Goal: Information Seeking & Learning: Check status

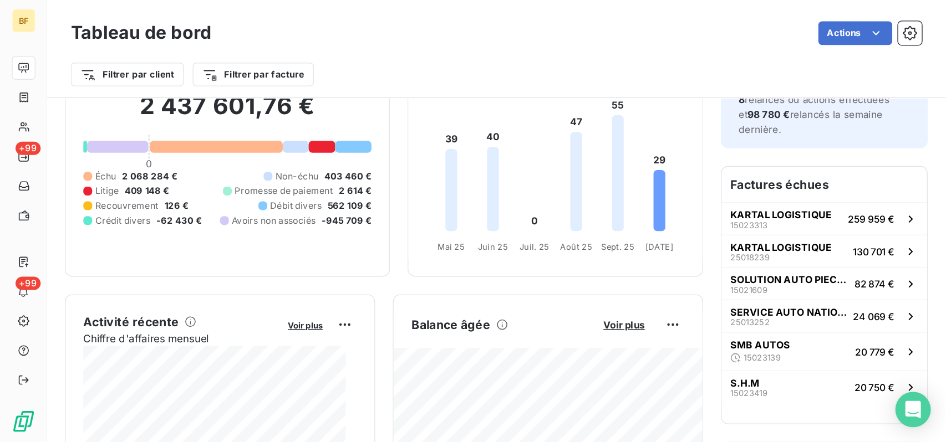
scroll to position [1, 0]
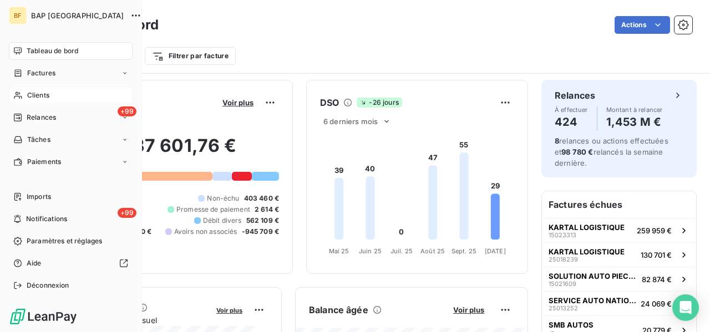
click at [46, 95] on span "Clients" at bounding box center [38, 95] width 22 height 10
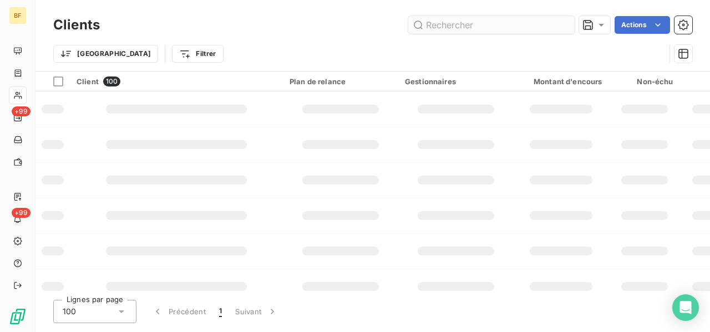
click at [496, 25] on input "text" at bounding box center [491, 25] width 166 height 18
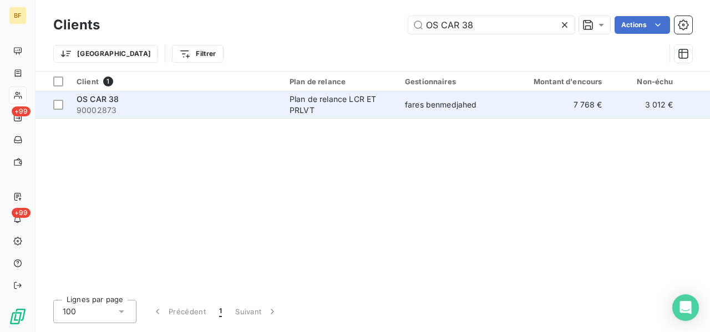
type input "OS CAR 38"
click at [239, 108] on span "90002873" at bounding box center [176, 110] width 200 height 11
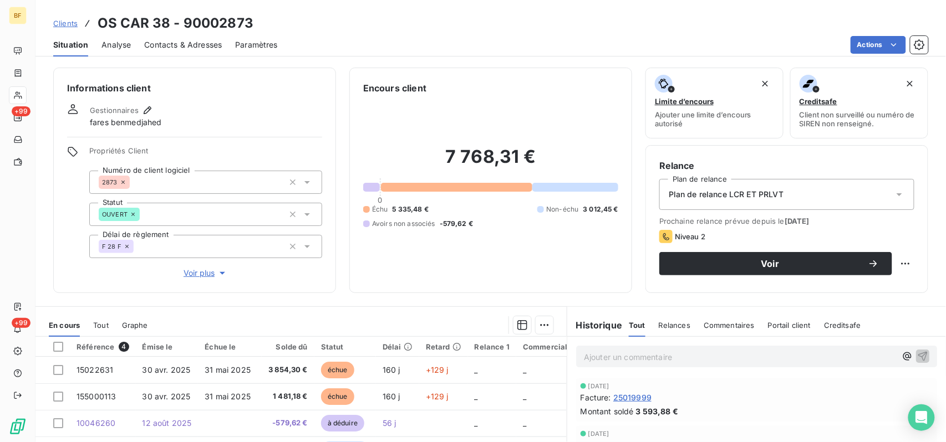
click at [605, 331] on p "Ajouter un commentaire ﻿" at bounding box center [740, 357] width 312 height 14
click at [635, 331] on p "(AV) impayé" at bounding box center [740, 356] width 312 height 13
click at [709, 331] on p "(AV) impayé 1225,01 provision insuffisante (concernant" at bounding box center [740, 356] width 312 height 13
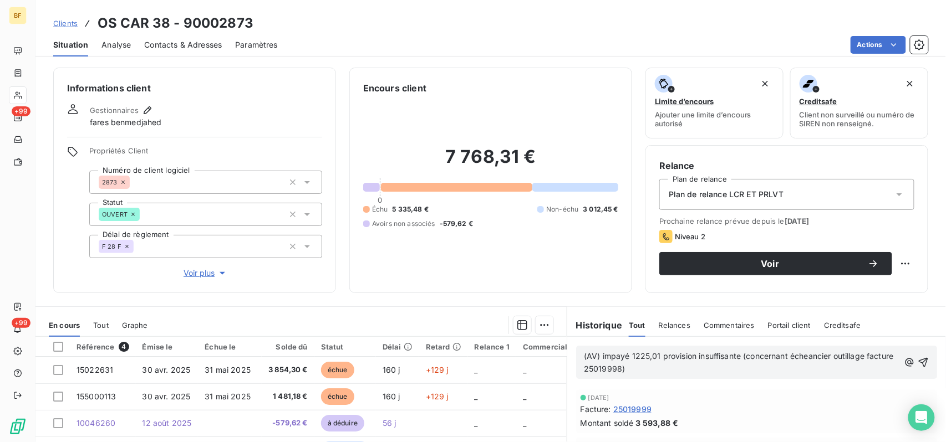
click at [654, 331] on span "(AV) impayé 1225,01 provision insuffisante (concernant écheancier outillage fac…" at bounding box center [740, 362] width 312 height 22
click at [709, 331] on p "(AV) impayé 1225,01€ provision insuffisante (concernant écheancier outillage fa…" at bounding box center [741, 362] width 315 height 25
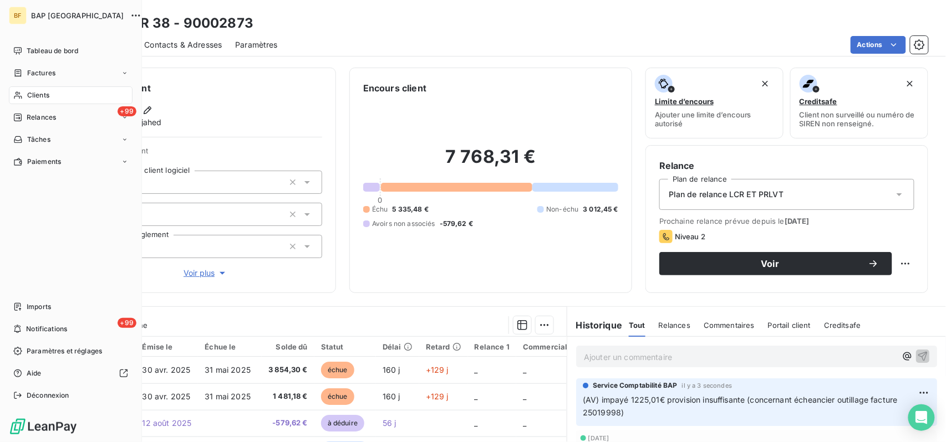
click at [53, 94] on div "Clients" at bounding box center [71, 95] width 124 height 18
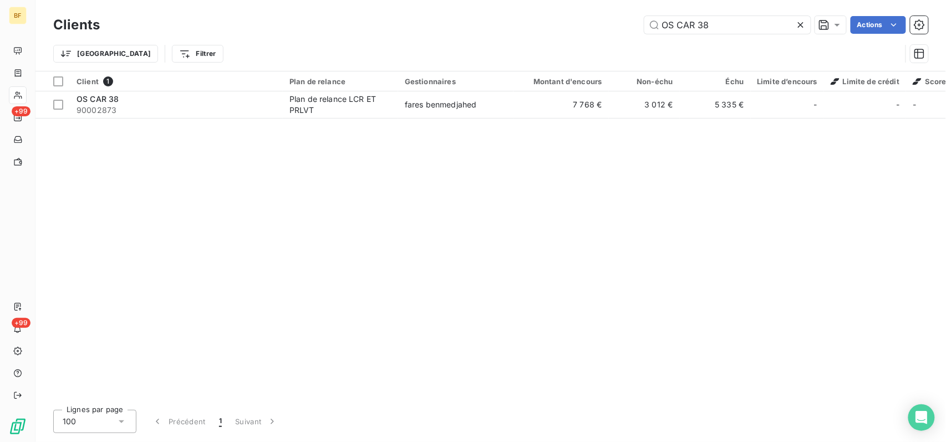
drag, startPoint x: 743, startPoint y: 27, endPoint x: 704, endPoint y: 43, distance: 42.0
click at [705, 44] on div "Clients OS CAR 38 Actions Trier Filtrer" at bounding box center [490, 42] width 875 height 58
click at [709, 20] on input "OS CAR 38" at bounding box center [727, 25] width 166 height 18
click at [709, 23] on input "OS CAR 38" at bounding box center [727, 25] width 166 height 18
drag, startPoint x: 738, startPoint y: 23, endPoint x: 572, endPoint y: 0, distance: 168.4
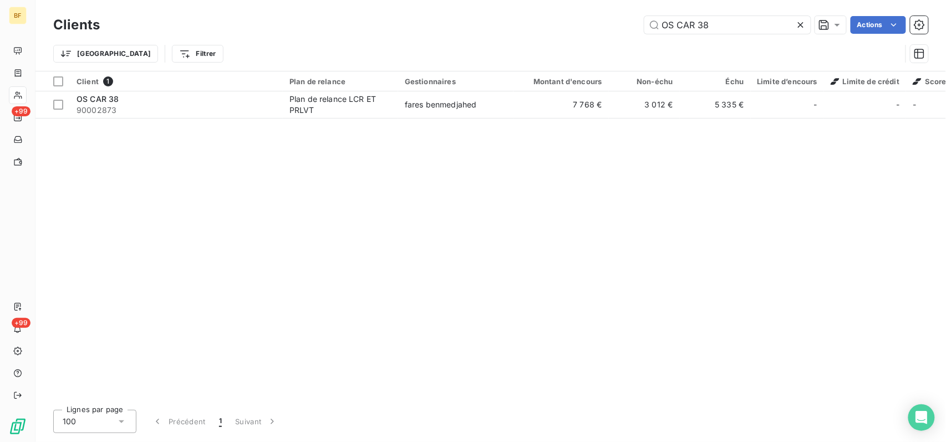
click at [621, 14] on div "Clients OS CAR 38 Actions" at bounding box center [490, 24] width 875 height 23
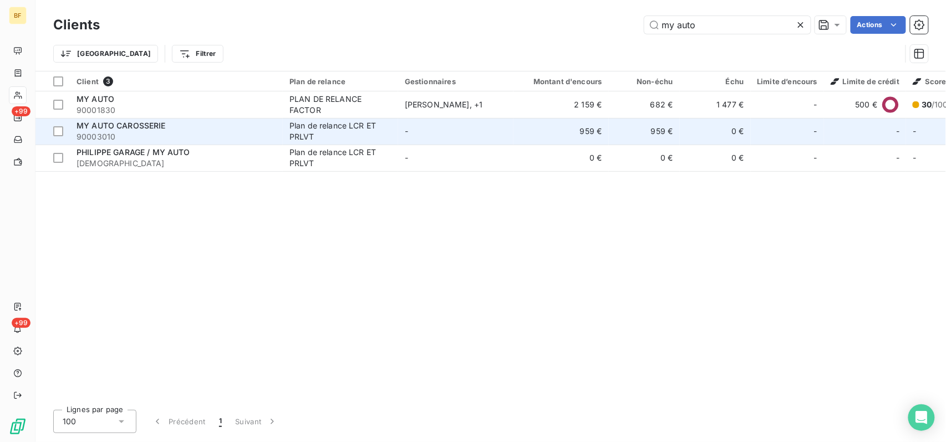
type input "my auto"
click at [122, 125] on span "MY AUTO CAROSSERIE" at bounding box center [120, 125] width 89 height 9
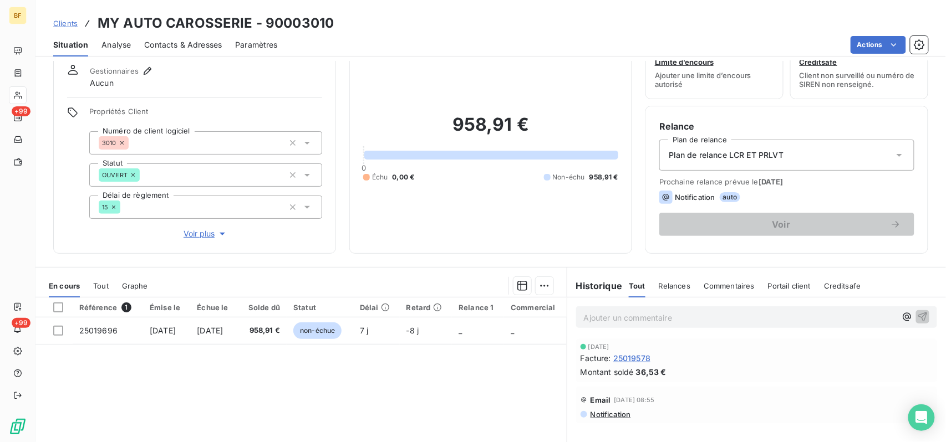
scroll to position [74, 0]
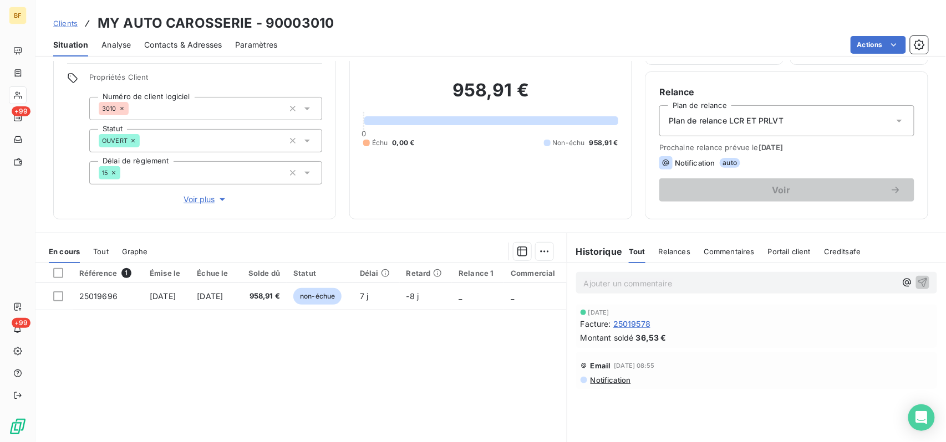
click at [99, 249] on span "Tout" at bounding box center [101, 251] width 16 height 9
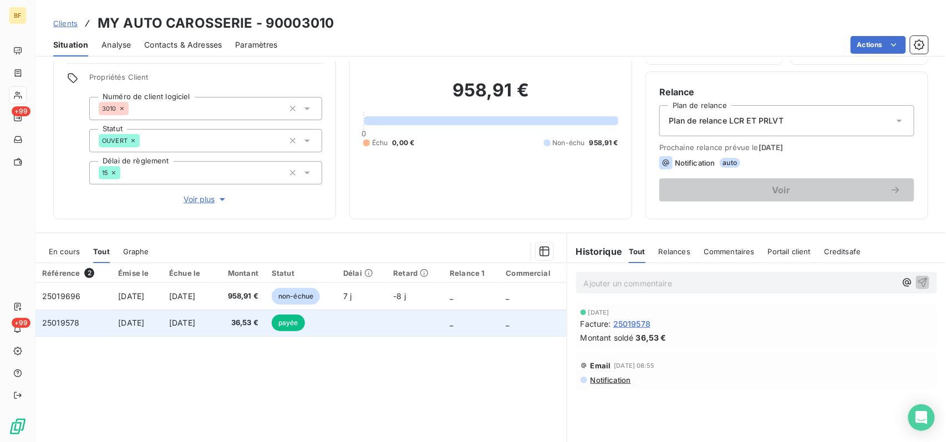
click at [248, 323] on td "36,53 €" at bounding box center [239, 323] width 51 height 27
click at [195, 323] on span "[DATE]" at bounding box center [182, 322] width 26 height 9
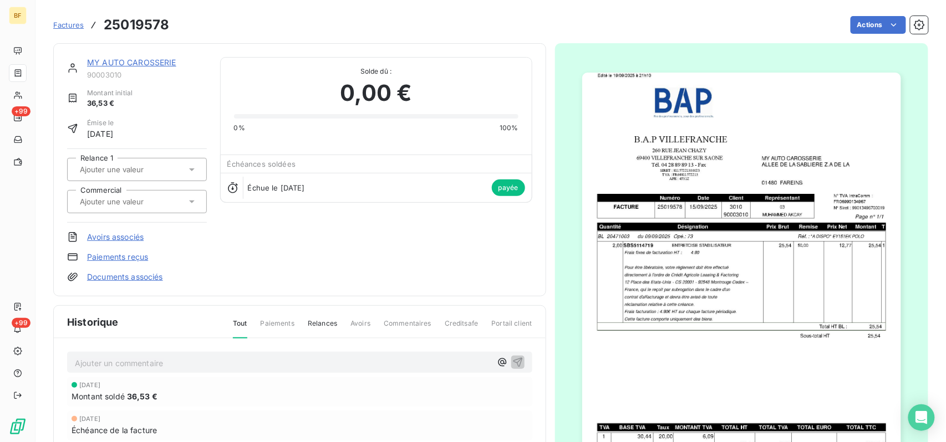
click at [145, 22] on h3 "25019578" at bounding box center [136, 25] width 65 height 20
copy h3 "25019578"
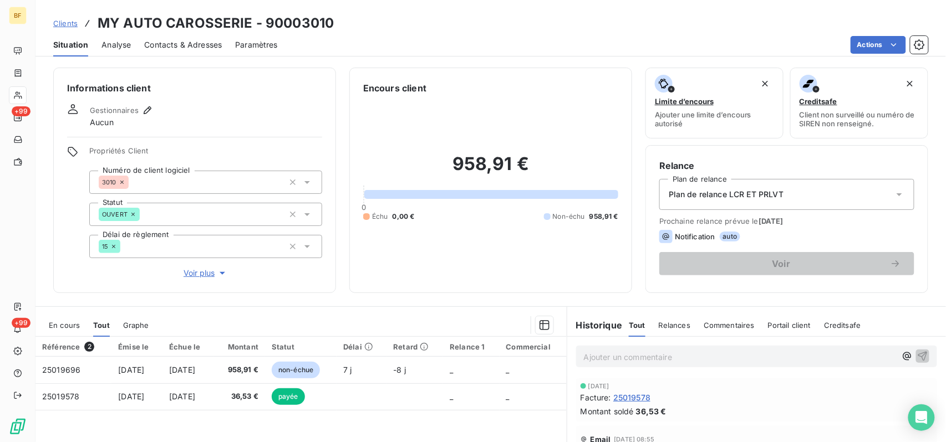
click at [609, 331] on p "Ajouter un commentaire ﻿" at bounding box center [740, 357] width 312 height 14
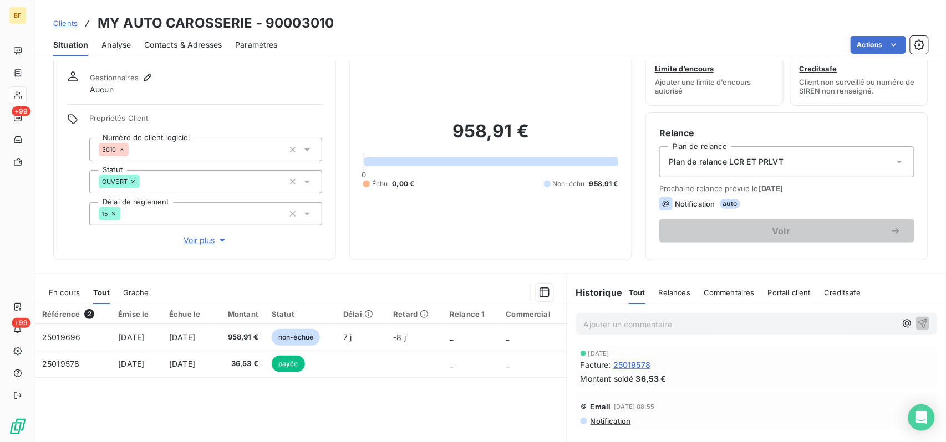
scroll to position [74, 0]
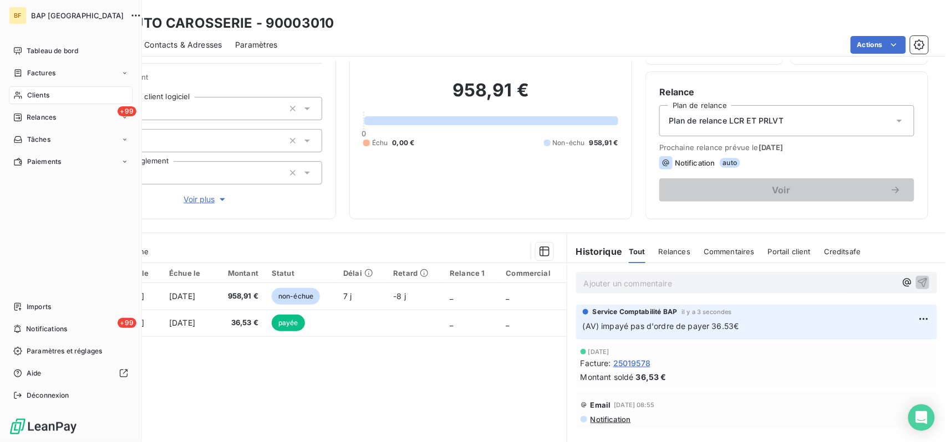
drag, startPoint x: 35, startPoint y: 93, endPoint x: 58, endPoint y: 93, distance: 22.2
click at [35, 93] on span "Clients" at bounding box center [38, 95] width 22 height 10
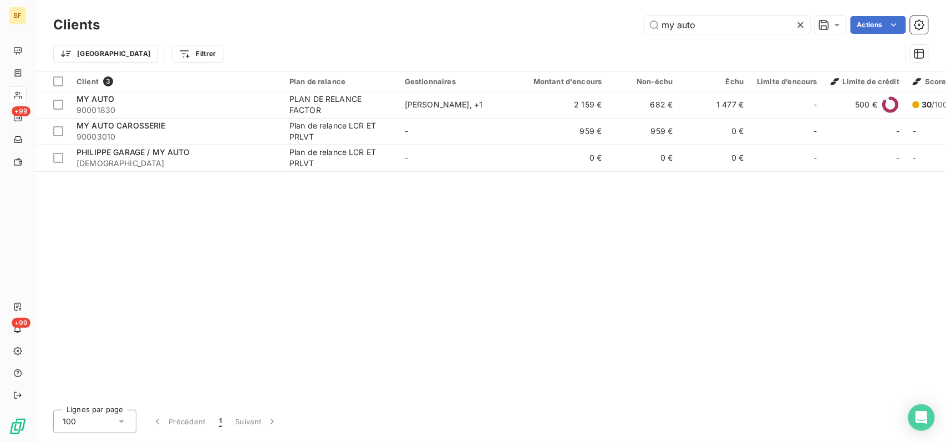
drag, startPoint x: 712, startPoint y: 25, endPoint x: 559, endPoint y: 0, distance: 154.6
click at [562, 1] on div "Clients my auto Actions Trier Filtrer" at bounding box center [490, 35] width 910 height 71
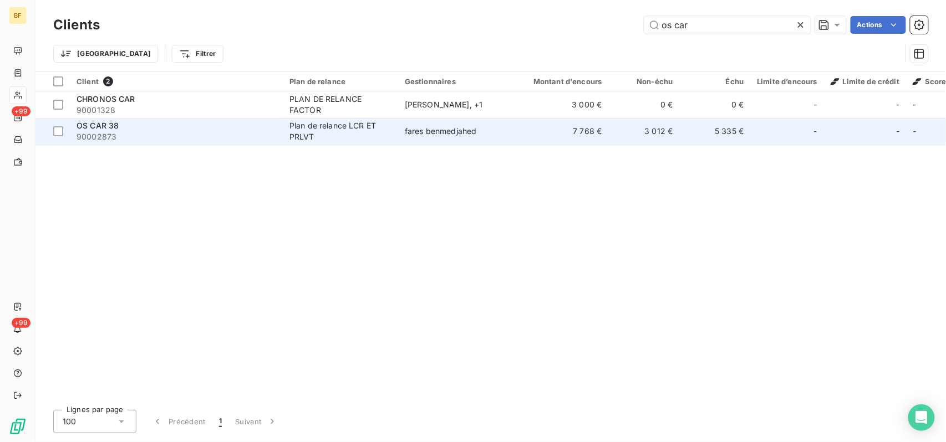
type input "os car"
click at [231, 140] on span "90002873" at bounding box center [176, 136] width 200 height 11
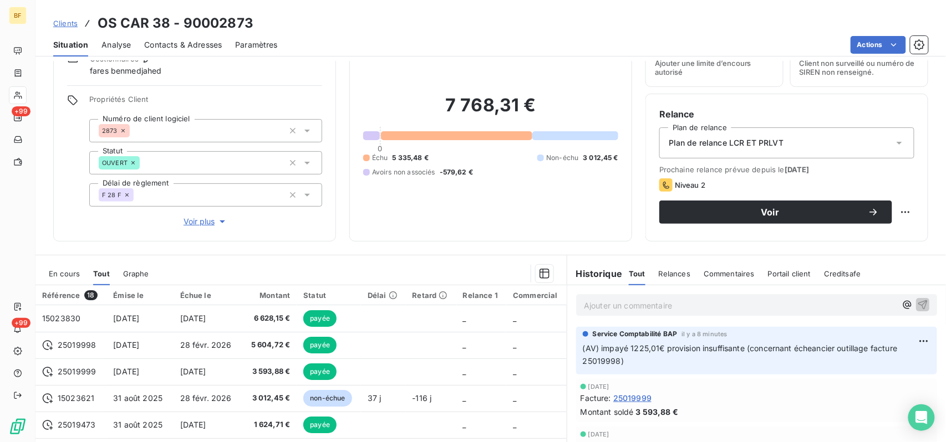
scroll to position [140, 0]
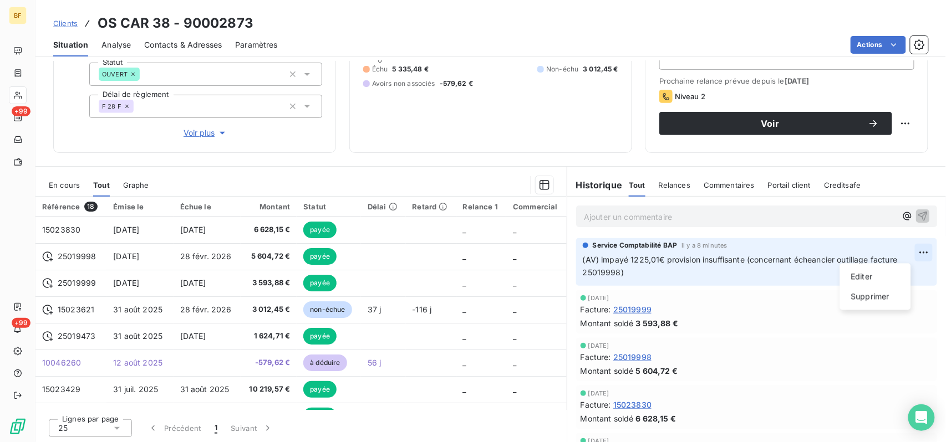
click at [709, 249] on html "BF +99 +99 Clients OS CAR 38 - 90002873 Situation Analyse Contacts & Adresses P…" at bounding box center [473, 221] width 946 height 442
click at [709, 276] on div "Editer" at bounding box center [875, 277] width 62 height 18
click at [206, 41] on span "Contacts & Adresses" at bounding box center [183, 44] width 78 height 11
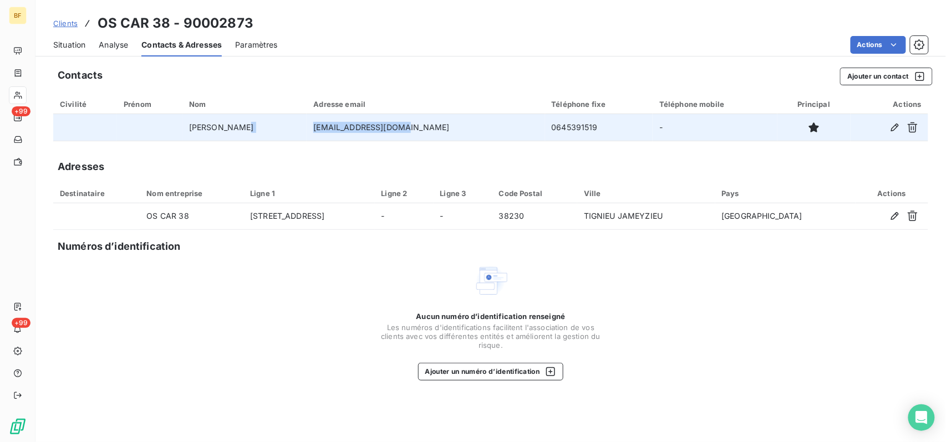
drag, startPoint x: 439, startPoint y: 132, endPoint x: 317, endPoint y: 129, distance: 122.0
click at [317, 131] on tr "[PERSON_NAME] [EMAIL_ADDRESS][DOMAIN_NAME] 0645391519 -" at bounding box center [490, 127] width 875 height 27
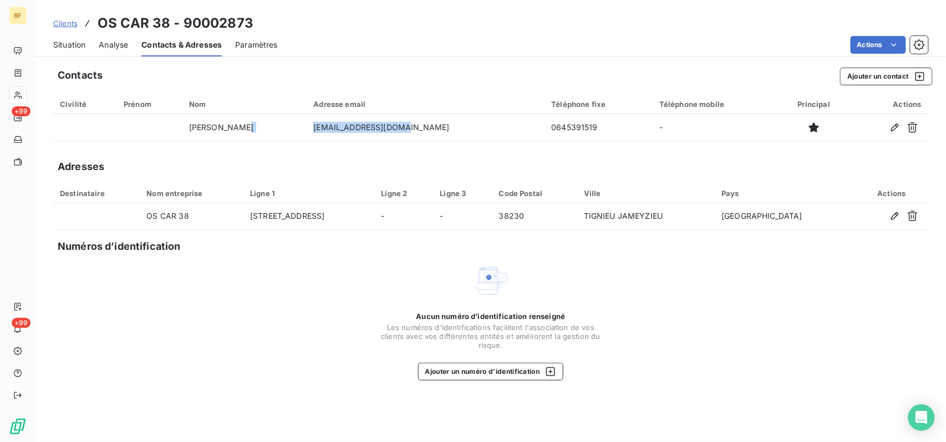
copy tr "[EMAIL_ADDRESS][DOMAIN_NAME]"
drag, startPoint x: 276, startPoint y: 34, endPoint x: 178, endPoint y: 21, distance: 98.9
click at [164, 22] on div "Clients OS CAR 38 - 90002873 Situation Analyse Contacts & Adresses Paramètres A…" at bounding box center [490, 28] width 910 height 57
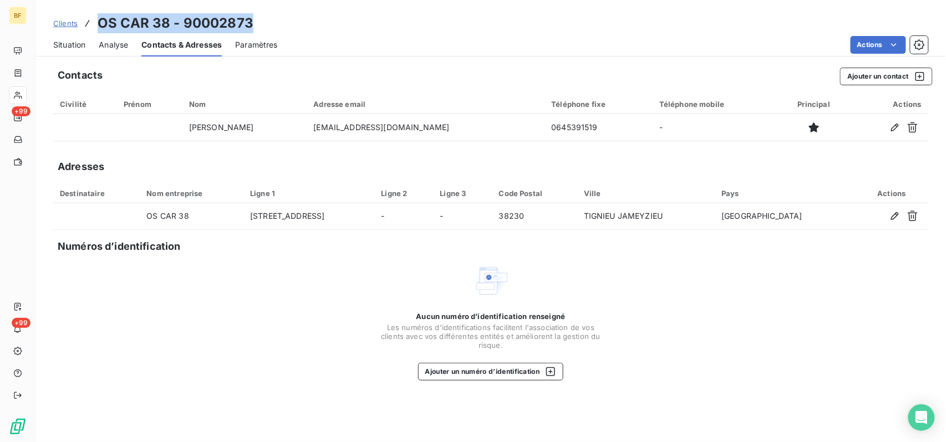
drag, startPoint x: 260, startPoint y: 21, endPoint x: 95, endPoint y: 28, distance: 165.3
click at [95, 28] on div "Clients OS CAR 38 - 90002873" at bounding box center [490, 23] width 910 height 20
copy h3 "OS CAR 38 - 90002873"
click at [77, 44] on span "Situation" at bounding box center [69, 44] width 32 height 11
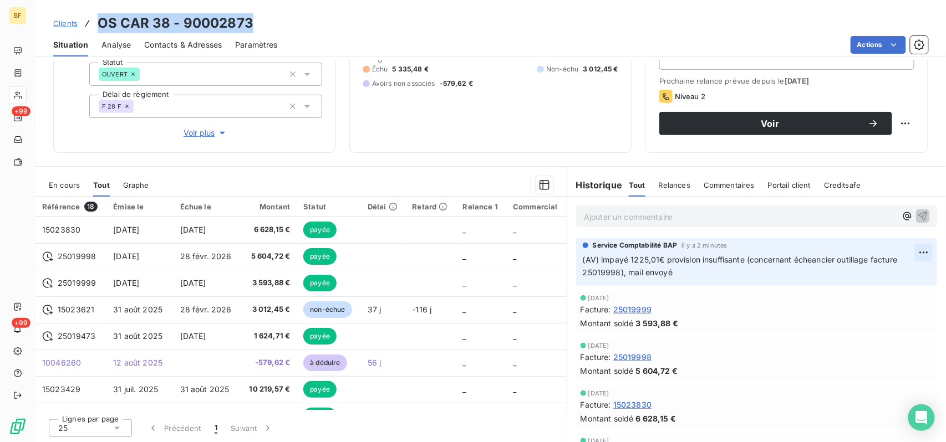
click at [709, 252] on html "BF +99 +99 Clients OS CAR 38 - 90002873 Situation Analyse Contacts & Adresses P…" at bounding box center [473, 221] width 946 height 442
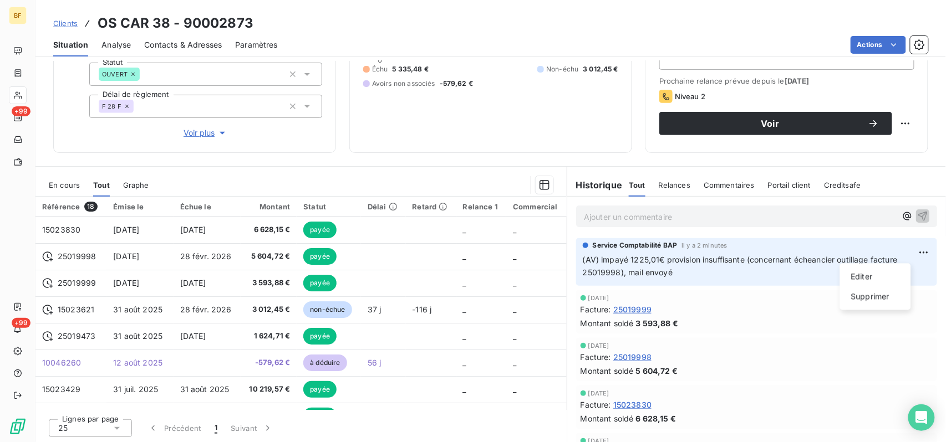
click at [407, 169] on html "BF +99 +99 Clients OS CAR 38 - 90002873 Situation Analyse Contacts & Adresses P…" at bounding box center [473, 221] width 946 height 442
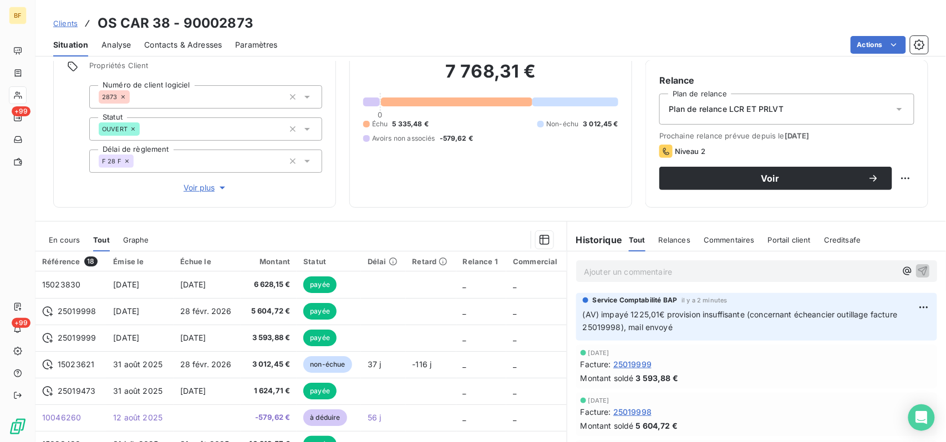
scroll to position [0, 0]
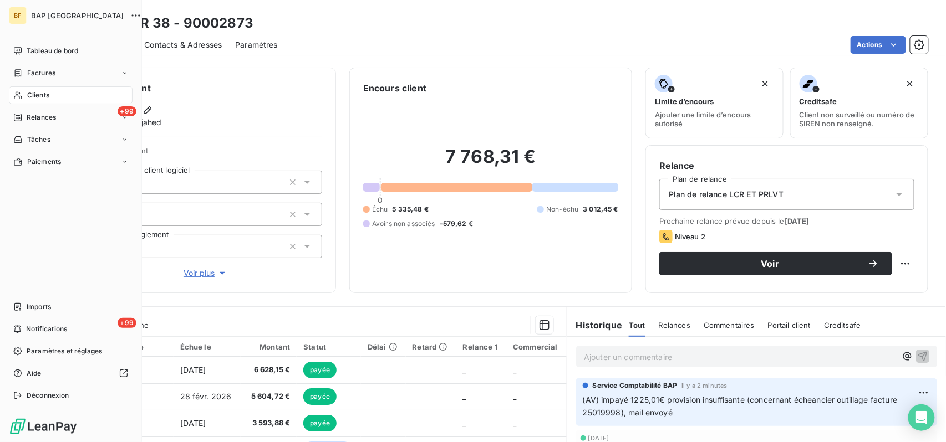
drag, startPoint x: 20, startPoint y: 93, endPoint x: 90, endPoint y: 93, distance: 70.4
click at [20, 94] on icon at bounding box center [17, 95] width 9 height 9
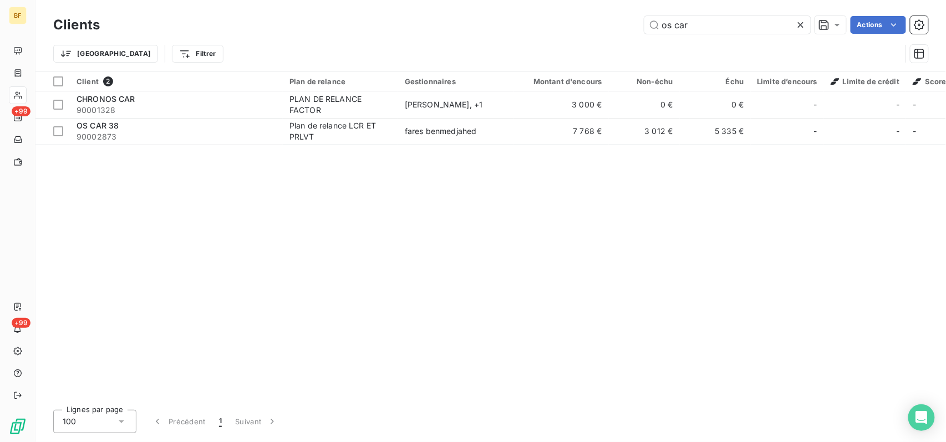
drag, startPoint x: 701, startPoint y: 27, endPoint x: 609, endPoint y: 18, distance: 91.9
click at [609, 18] on div "os car Actions" at bounding box center [520, 25] width 815 height 18
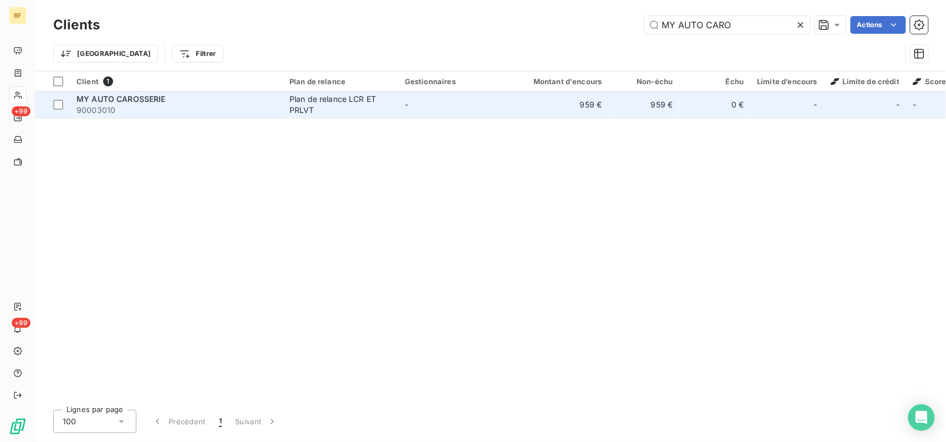
type input "MY AUTO CARO"
click at [131, 103] on span "MY AUTO CAROSSERIE" at bounding box center [120, 98] width 89 height 9
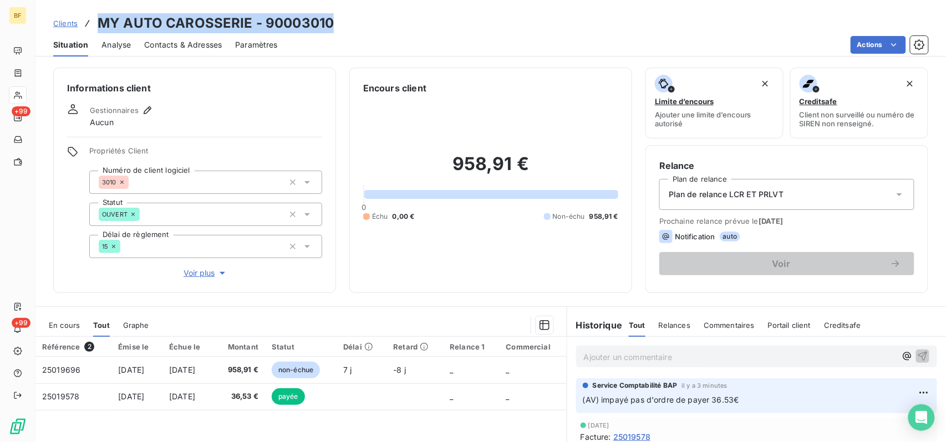
drag, startPoint x: 344, startPoint y: 25, endPoint x: 96, endPoint y: 24, distance: 247.2
click at [96, 25] on div "Clients MY AUTO CAROSSERIE - 90003010" at bounding box center [490, 23] width 910 height 20
copy h3 "MY AUTO CAROSSERIE - 90003010"
drag, startPoint x: 193, startPoint y: 44, endPoint x: 197, endPoint y: 48, distance: 5.9
click at [193, 44] on span "Contacts & Adresses" at bounding box center [183, 44] width 78 height 11
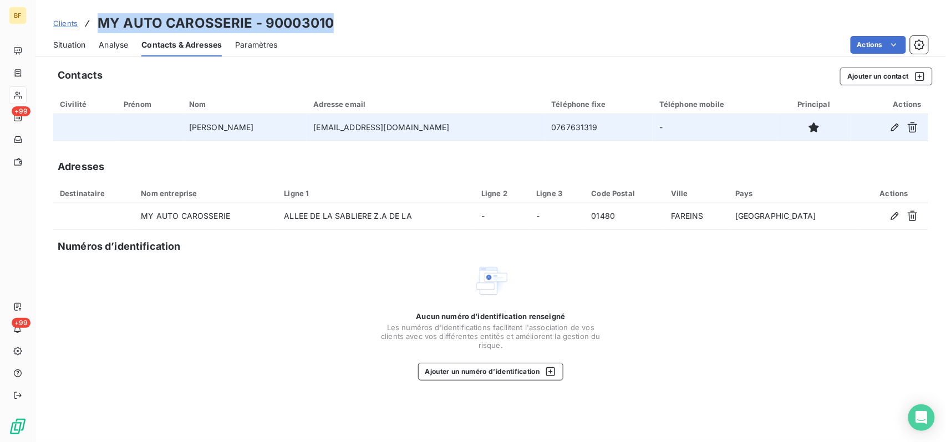
drag, startPoint x: 461, startPoint y: 124, endPoint x: 314, endPoint y: 133, distance: 147.8
click at [314, 133] on tr "[PERSON_NAME] [PERSON_NAME][EMAIL_ADDRESS][DOMAIN_NAME] 0767631319 -" at bounding box center [490, 127] width 875 height 27
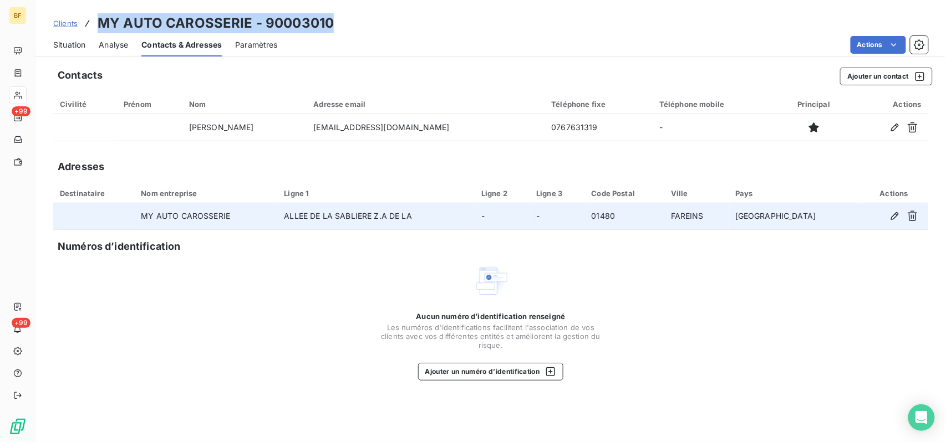
copy tr "[EMAIL_ADDRESS][DOMAIN_NAME]"
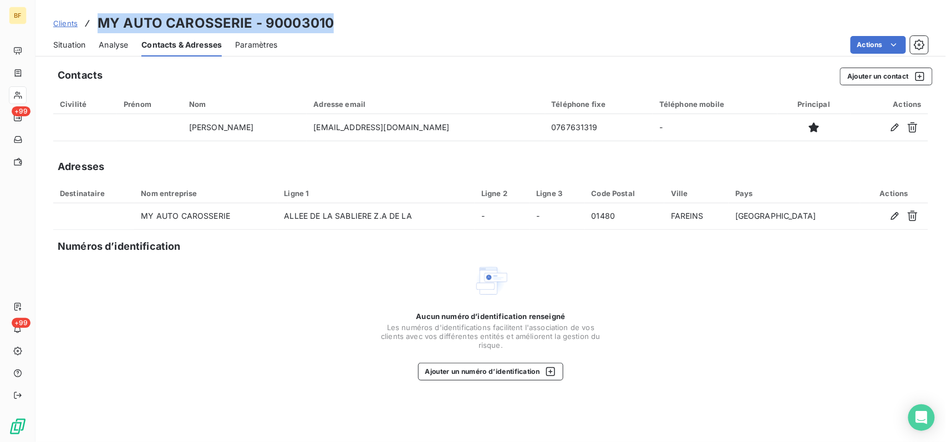
click at [56, 44] on span "Situation" at bounding box center [69, 44] width 32 height 11
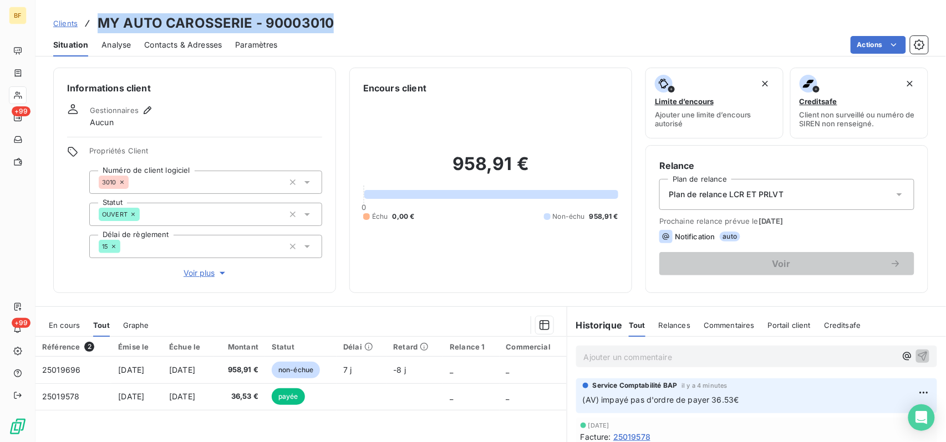
drag, startPoint x: 169, startPoint y: 47, endPoint x: 198, endPoint y: 60, distance: 32.5
click at [169, 47] on span "Contacts & Adresses" at bounding box center [183, 44] width 78 height 11
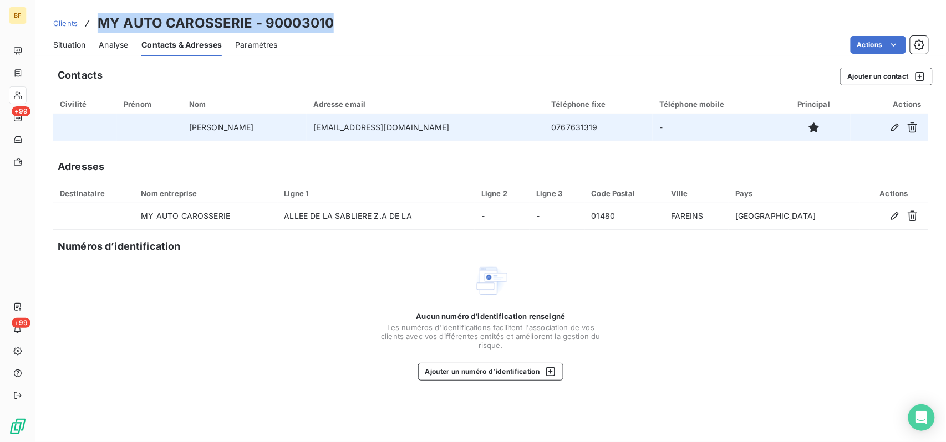
drag, startPoint x: 446, startPoint y: 129, endPoint x: 324, endPoint y: 128, distance: 122.0
click at [324, 129] on td "[EMAIL_ADDRESS][DOMAIN_NAME]" at bounding box center [426, 127] width 238 height 27
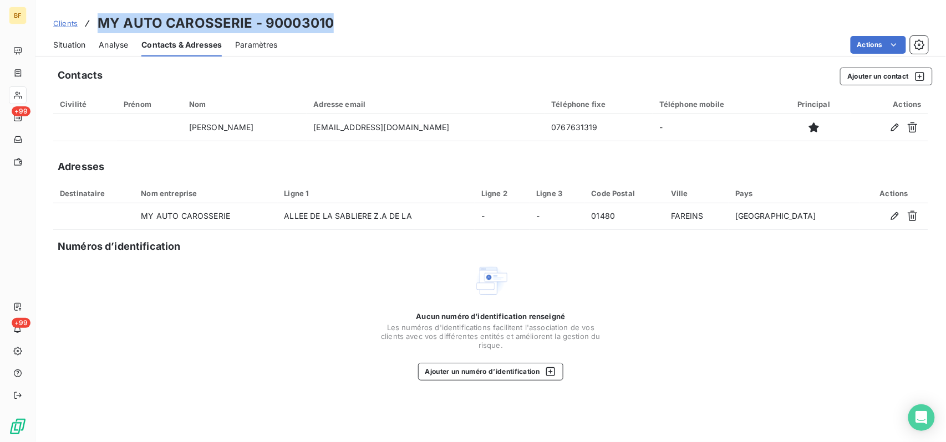
copy td "[EMAIL_ADDRESS][DOMAIN_NAME]"
click at [83, 48] on span "Situation" at bounding box center [69, 44] width 32 height 11
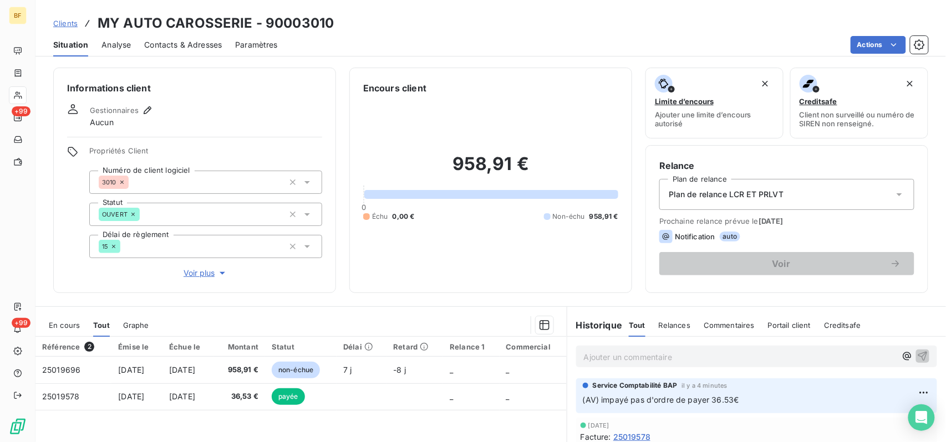
click at [647, 331] on p "Ajouter un commentaire ﻿" at bounding box center [740, 357] width 312 height 14
click at [589, 331] on p "[EMAIL_ADDRESS][DOMAIN_NAME]" at bounding box center [740, 356] width 312 height 13
drag, startPoint x: 701, startPoint y: 355, endPoint x: 561, endPoint y: 344, distance: 140.7
click at [567, 331] on div "[EMAIL_ADDRESS][DOMAIN_NAME]" at bounding box center [756, 356] width 379 height 38
copy span "[EMAIL_ADDRESS][DOMAIN_NAME]"
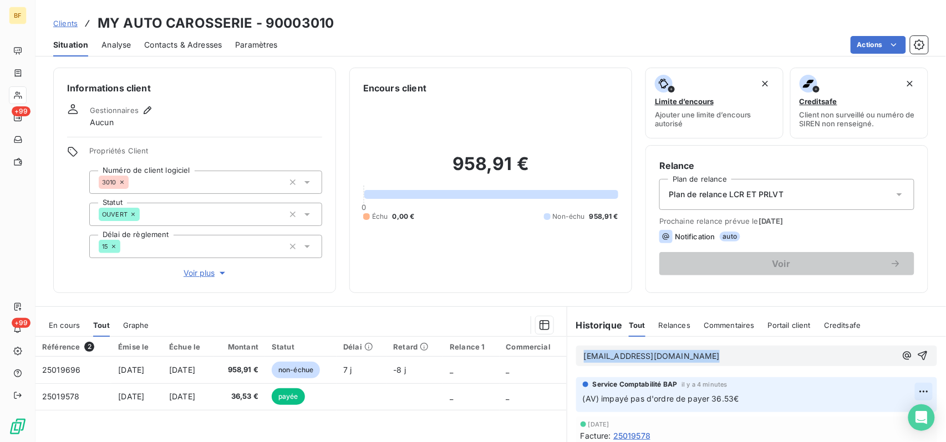
click at [709, 331] on html "BF +99 +99 Clients MY AUTO CAROSSERIE - 90003010 Situation Analyse Contacts & A…" at bounding box center [473, 221] width 946 height 442
drag, startPoint x: 870, startPoint y: 344, endPoint x: 843, endPoint y: 354, distance: 29.1
click at [709, 331] on div "Editer" at bounding box center [886, 348] width 62 height 18
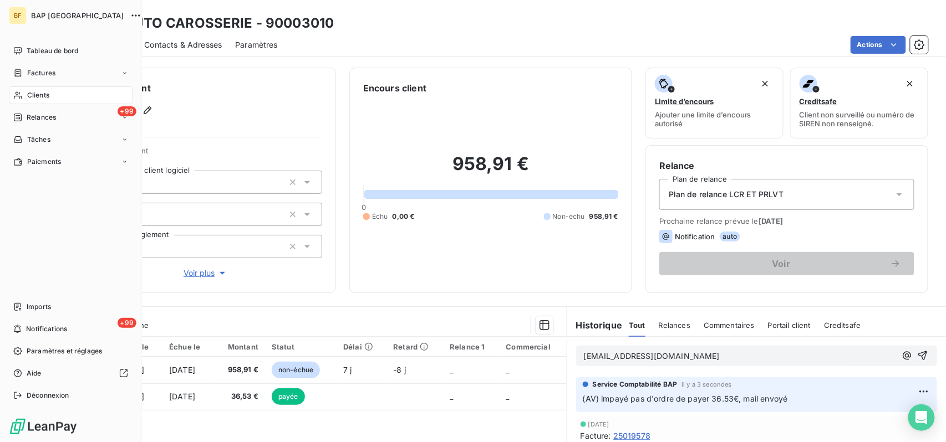
drag, startPoint x: 46, startPoint y: 94, endPoint x: 95, endPoint y: 82, distance: 50.3
click at [46, 94] on span "Clients" at bounding box center [38, 95] width 22 height 10
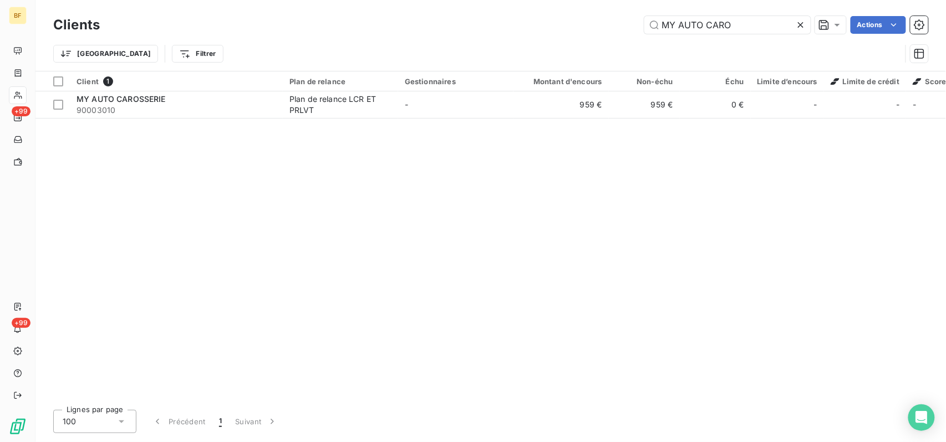
drag, startPoint x: 746, startPoint y: 26, endPoint x: 606, endPoint y: 13, distance: 139.8
click at [616, 13] on div "Clients MY AUTO CARO Actions Trier Filtrer" at bounding box center [490, 35] width 910 height 71
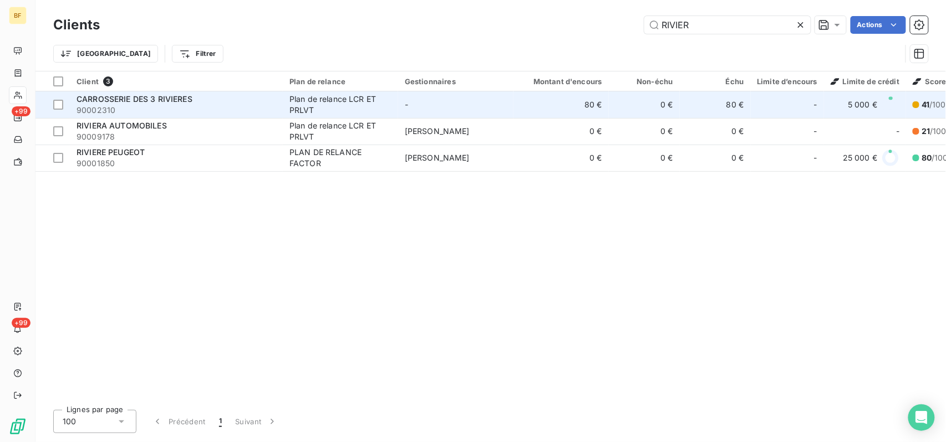
type input "RIVIER"
click at [249, 116] on td "CARROSSERIE DES 3 RIVIERES 90002310" at bounding box center [176, 104] width 213 height 27
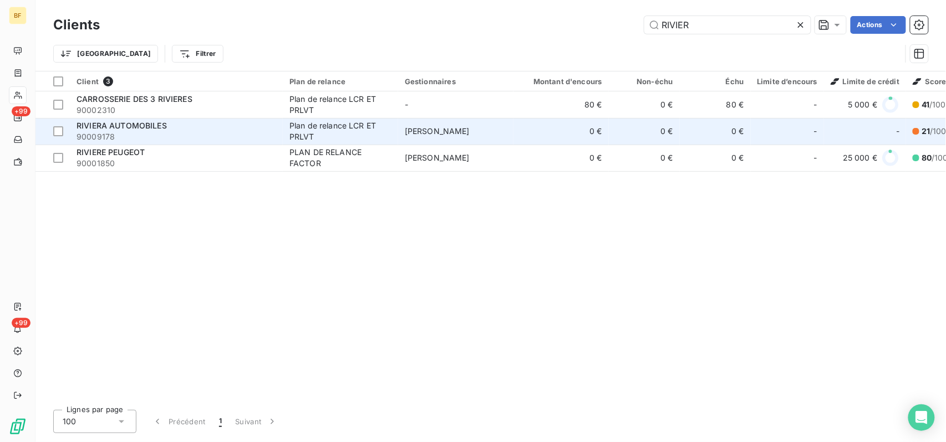
click at [156, 127] on span "RIVIERA AUTOMOBILES" at bounding box center [121, 125] width 90 height 9
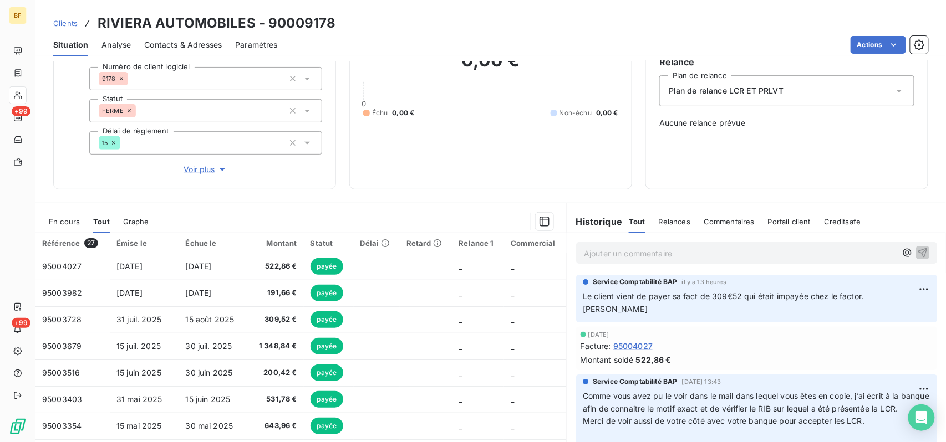
scroll to position [140, 0]
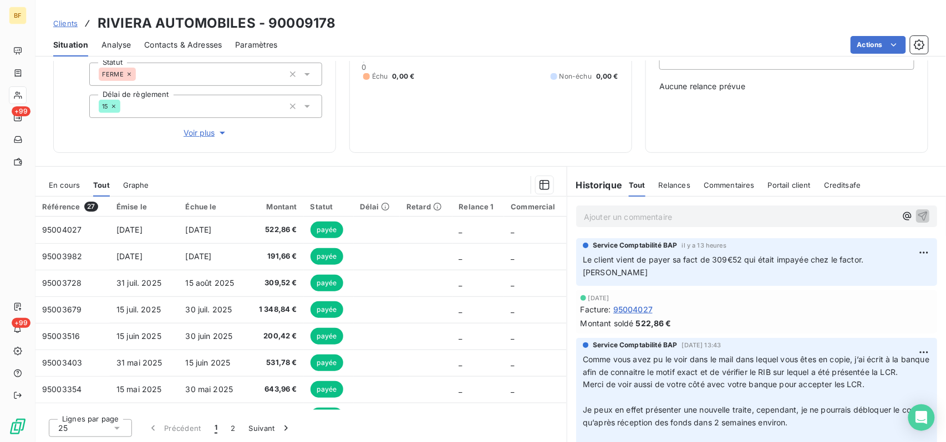
click at [690, 217] on p "Ajouter un commentaire ﻿" at bounding box center [740, 217] width 312 height 14
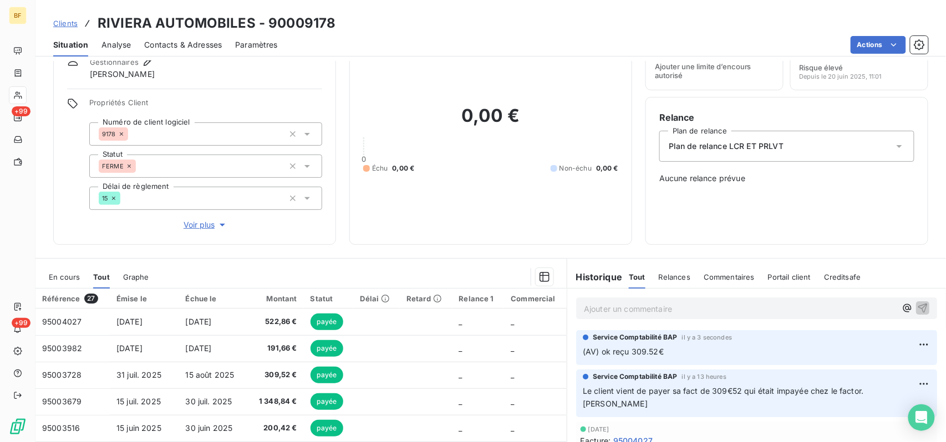
scroll to position [0, 0]
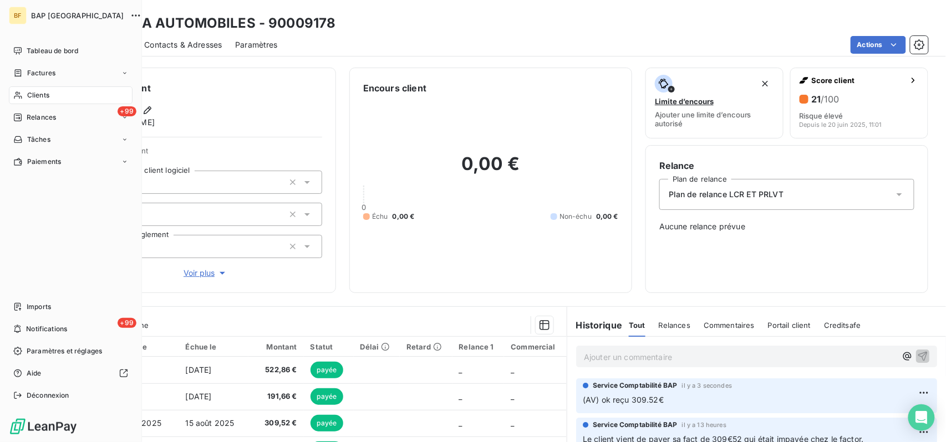
click at [49, 96] on span "Clients" at bounding box center [38, 95] width 22 height 10
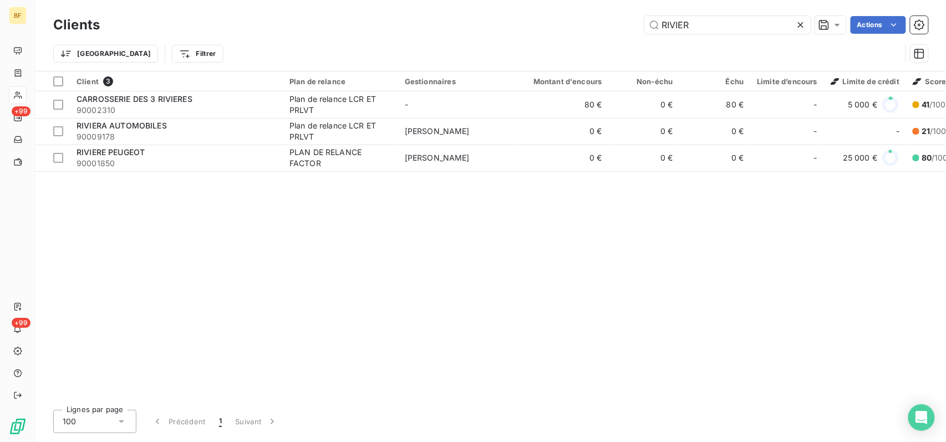
drag, startPoint x: 718, startPoint y: 25, endPoint x: 615, endPoint y: 15, distance: 103.1
click at [617, 15] on div "Clients RIVIER Actions" at bounding box center [490, 24] width 875 height 23
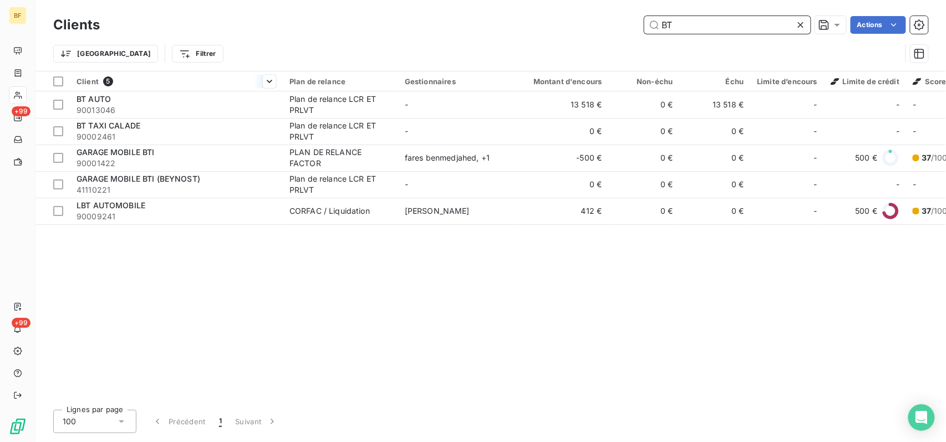
type input "BT"
drag, startPoint x: 202, startPoint y: 76, endPoint x: 199, endPoint y: 90, distance: 14.1
click at [202, 77] on th "Client 5" at bounding box center [176, 82] width 213 height 20
click at [195, 91] on div at bounding box center [176, 91] width 213 height 1
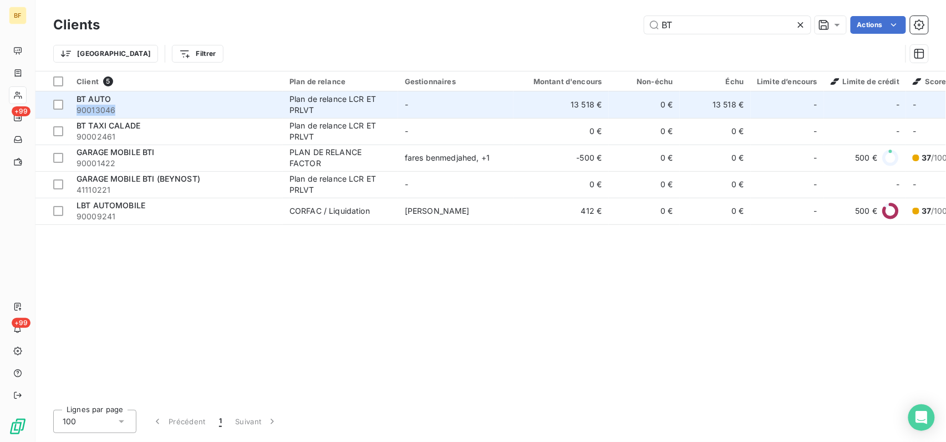
drag, startPoint x: 198, startPoint y: 104, endPoint x: 195, endPoint y: 109, distance: 6.0
click at [198, 105] on div "BT AUTO 90013046" at bounding box center [176, 105] width 200 height 22
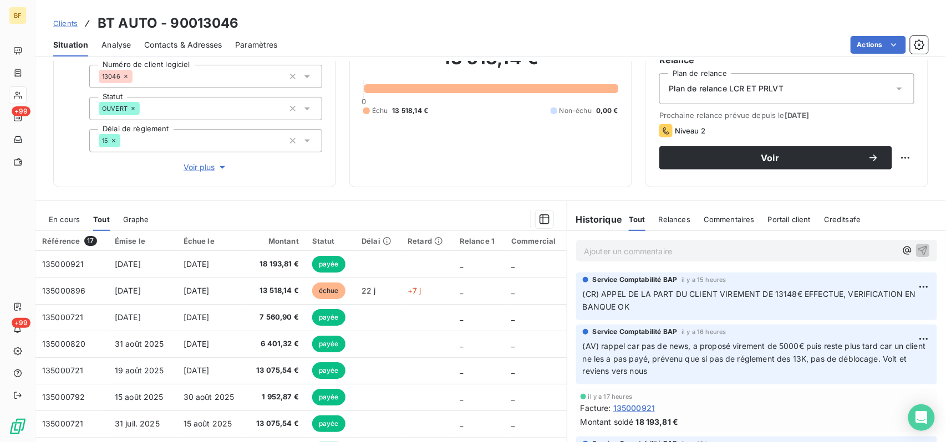
scroll to position [140, 0]
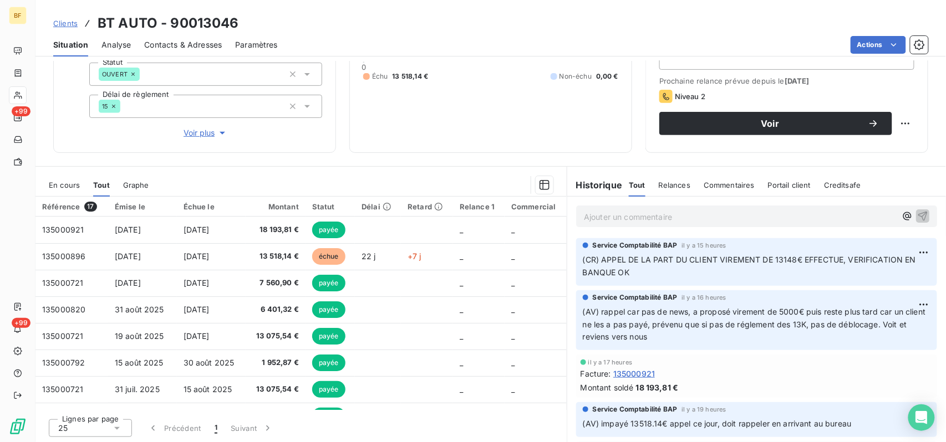
click at [621, 217] on p "Ajouter un commentaire ﻿" at bounding box center [740, 217] width 312 height 14
click at [674, 218] on span "(AV) ok virement enreigstré 13158.14€" at bounding box center [654, 215] width 141 height 9
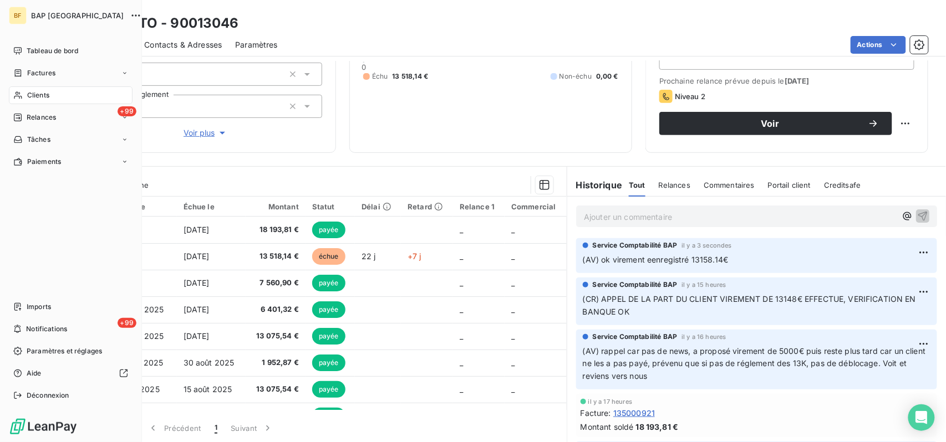
drag, startPoint x: 39, startPoint y: 99, endPoint x: 69, endPoint y: 93, distance: 31.1
click at [39, 99] on span "Clients" at bounding box center [38, 95] width 22 height 10
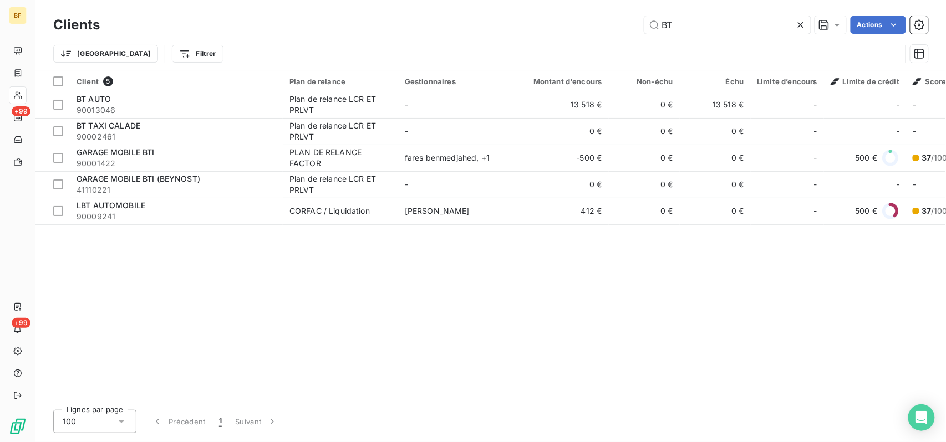
drag, startPoint x: 683, startPoint y: 24, endPoint x: 621, endPoint y: 25, distance: 62.1
click at [632, 25] on div "BT Actions" at bounding box center [520, 25] width 815 height 18
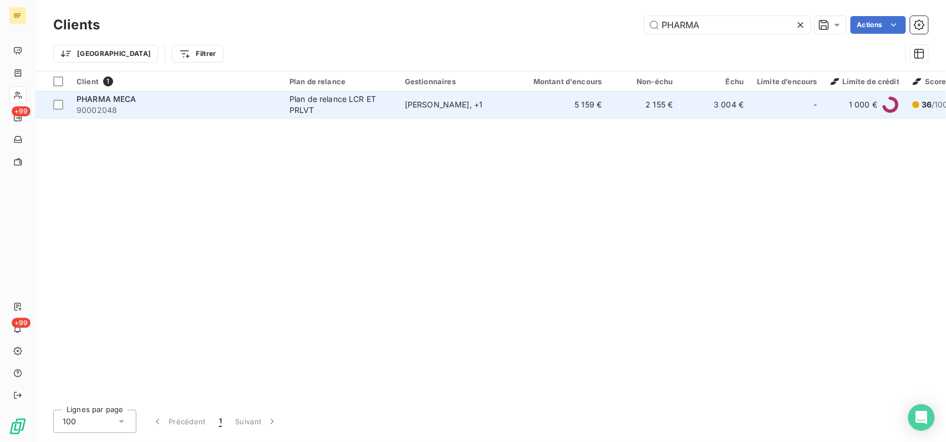
type input "PHARMA"
click at [211, 108] on span "90002048" at bounding box center [176, 110] width 200 height 11
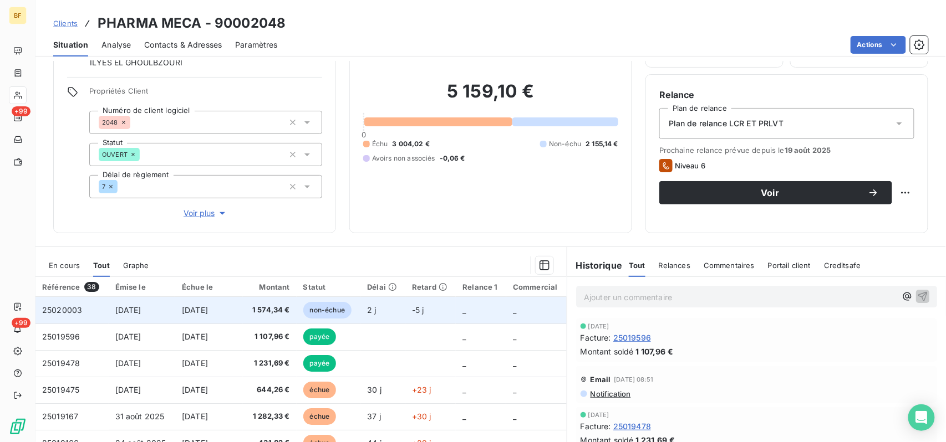
scroll to position [147, 0]
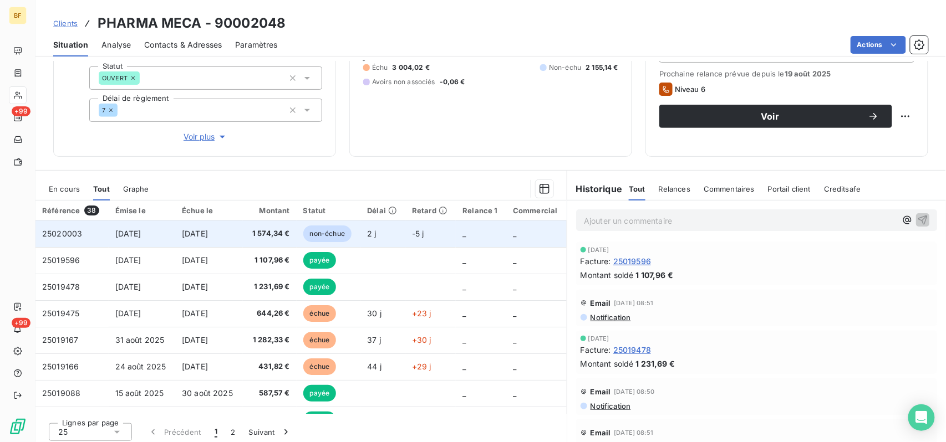
click at [405, 223] on td "-5 j" at bounding box center [430, 234] width 50 height 27
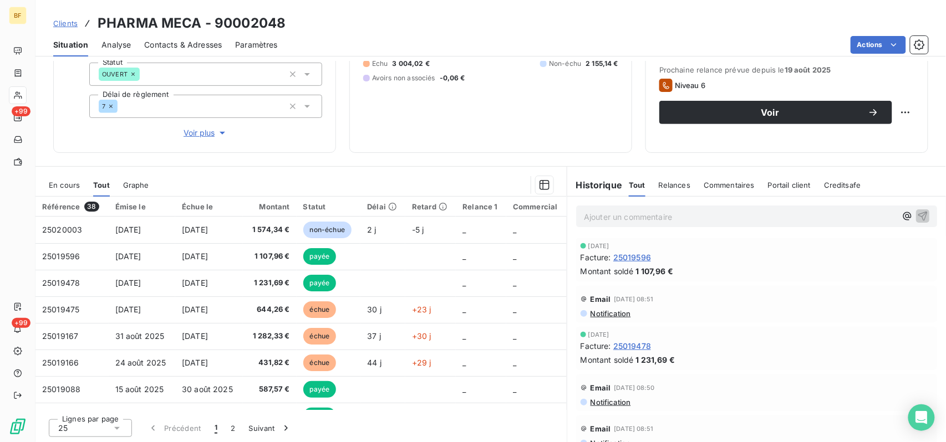
scroll to position [4, 0]
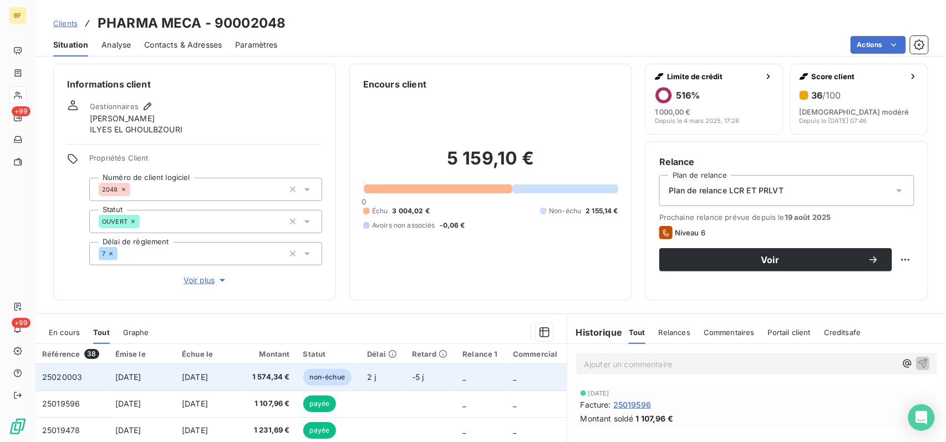
click at [462, 331] on td "_" at bounding box center [481, 377] width 50 height 27
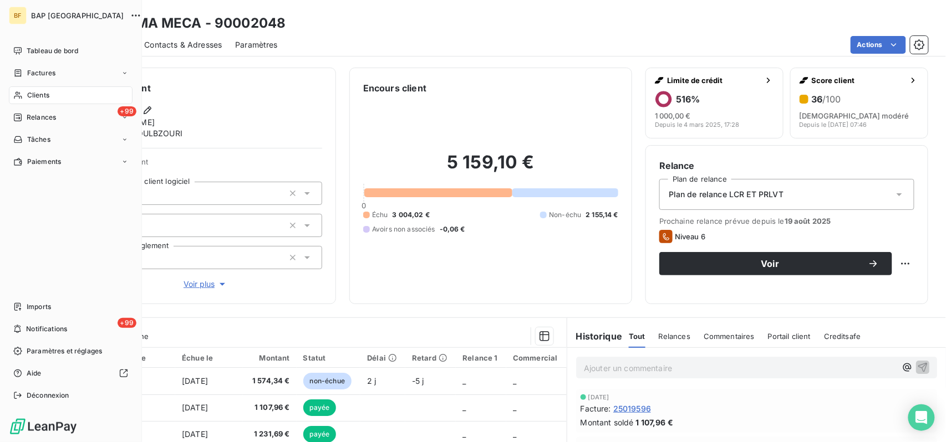
click at [53, 89] on div "Clients" at bounding box center [71, 95] width 124 height 18
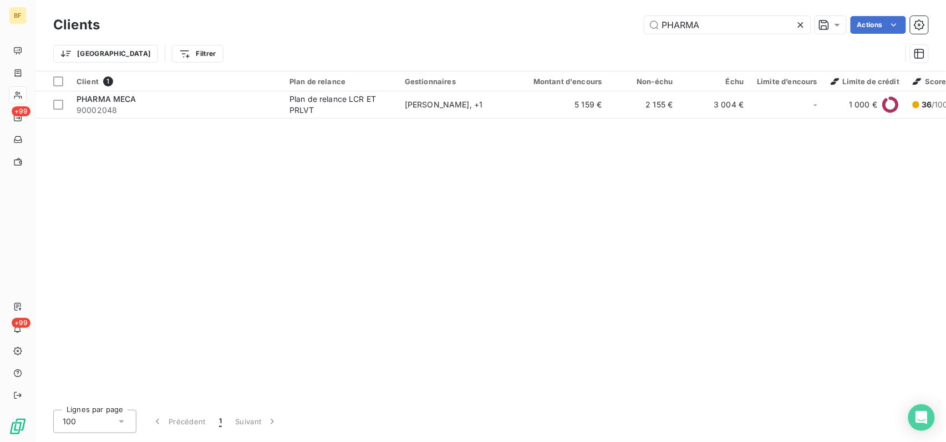
drag, startPoint x: 623, startPoint y: 18, endPoint x: 532, endPoint y: 0, distance: 93.3
click at [579, 18] on div "PHARMA Actions" at bounding box center [520, 25] width 815 height 18
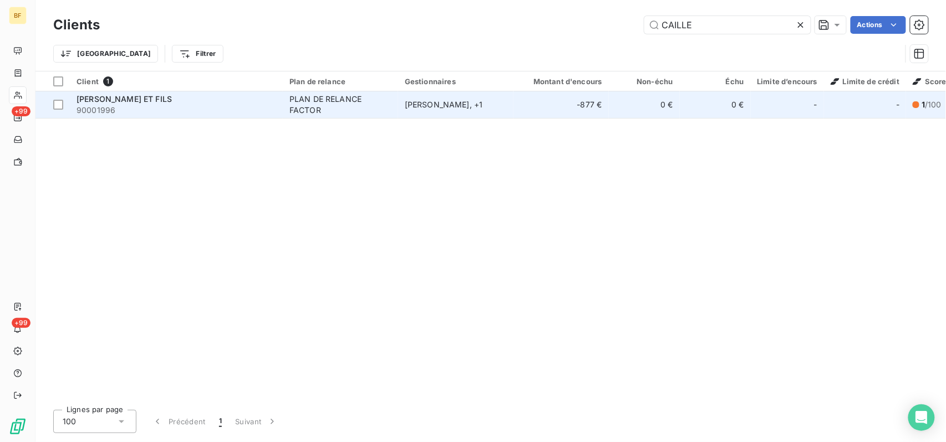
type input "CAILLE"
click at [273, 94] on div "[PERSON_NAME] ET FILS" at bounding box center [176, 99] width 200 height 11
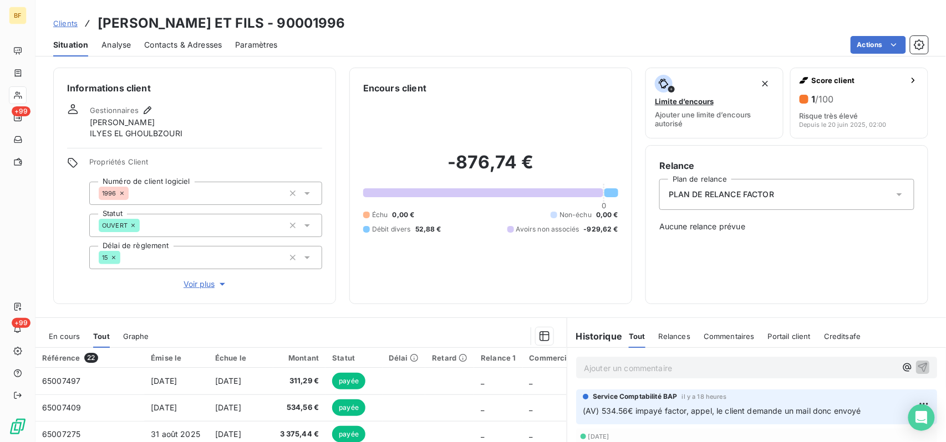
click at [630, 331] on p "Ajouter un commentaire ﻿" at bounding box center [740, 368] width 312 height 14
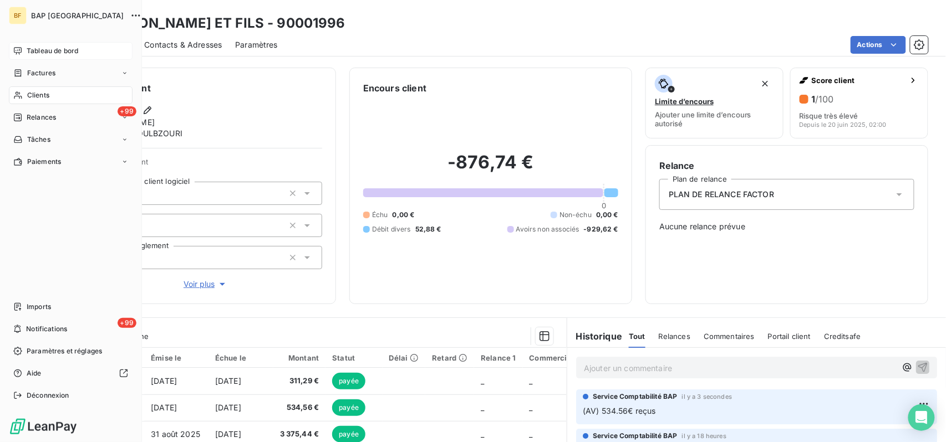
click at [34, 50] on span "Tableau de bord" at bounding box center [53, 51] width 52 height 10
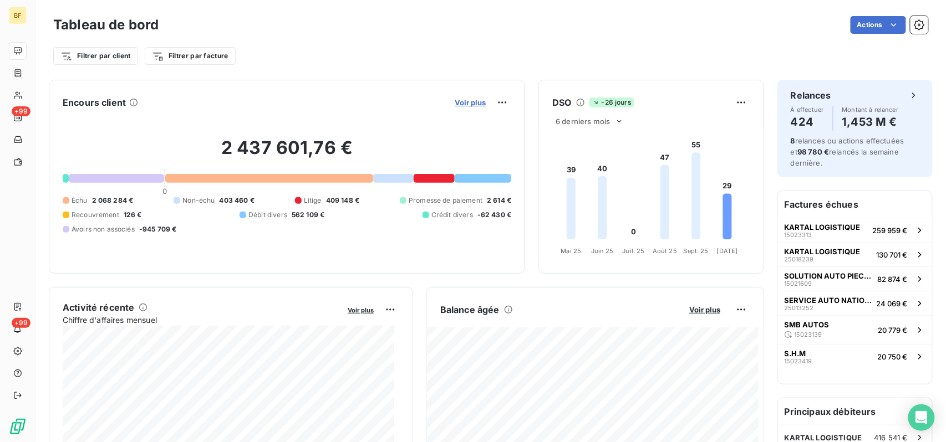
click at [463, 105] on span "Voir plus" at bounding box center [470, 102] width 31 height 9
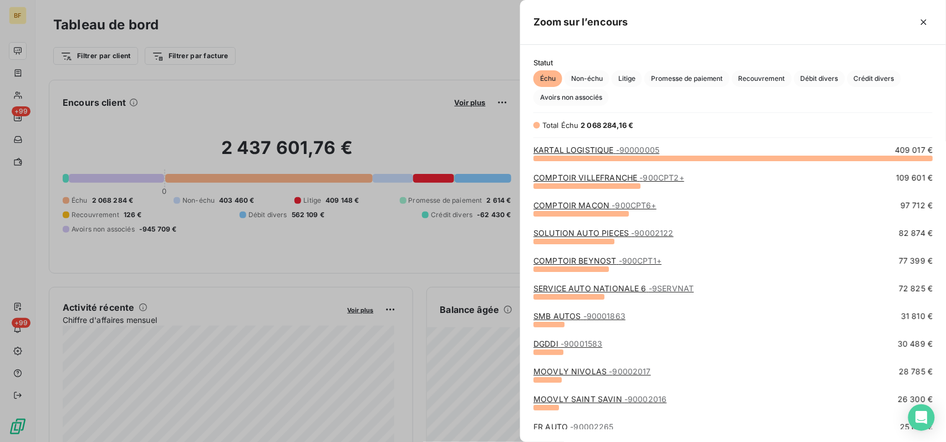
scroll to position [273, 415]
click at [587, 77] on span "Non-échu" at bounding box center [586, 78] width 45 height 17
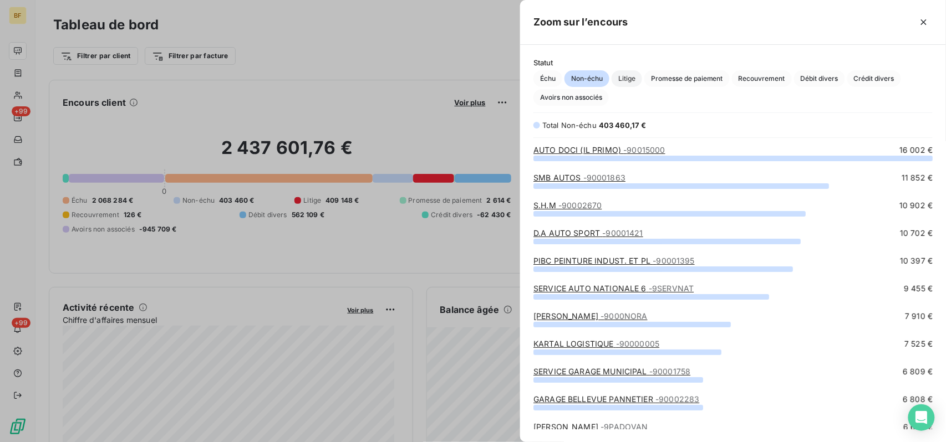
drag, startPoint x: 634, startPoint y: 78, endPoint x: 641, endPoint y: 79, distance: 7.3
click at [634, 78] on span "Litige" at bounding box center [626, 78] width 30 height 17
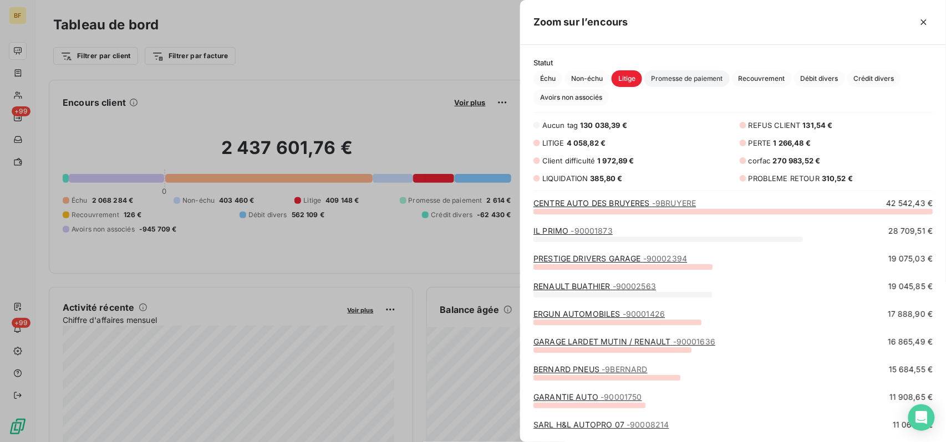
scroll to position [221, 415]
click at [540, 77] on span "Échu" at bounding box center [547, 78] width 29 height 17
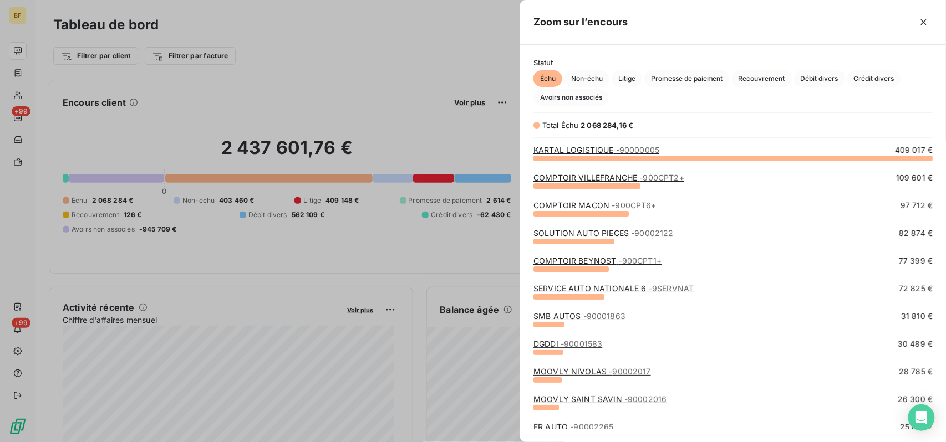
scroll to position [273, 415]
click at [709, 74] on span "Crédit divers" at bounding box center [874, 78] width 54 height 17
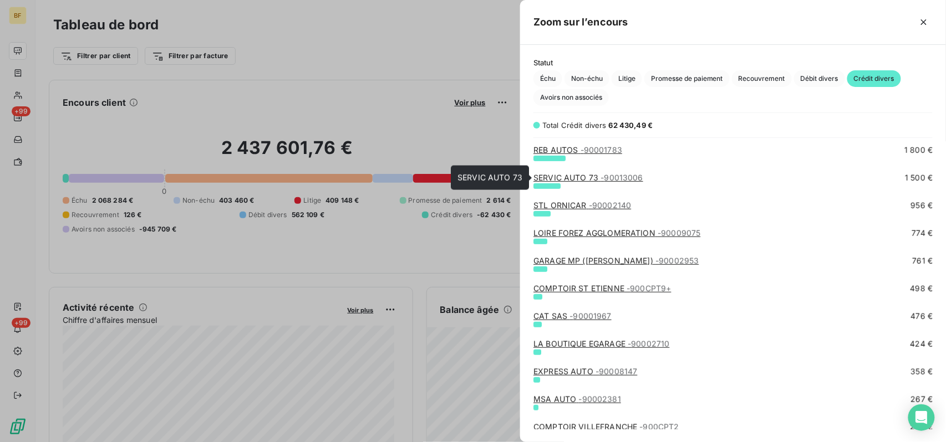
scroll to position [147, 0]
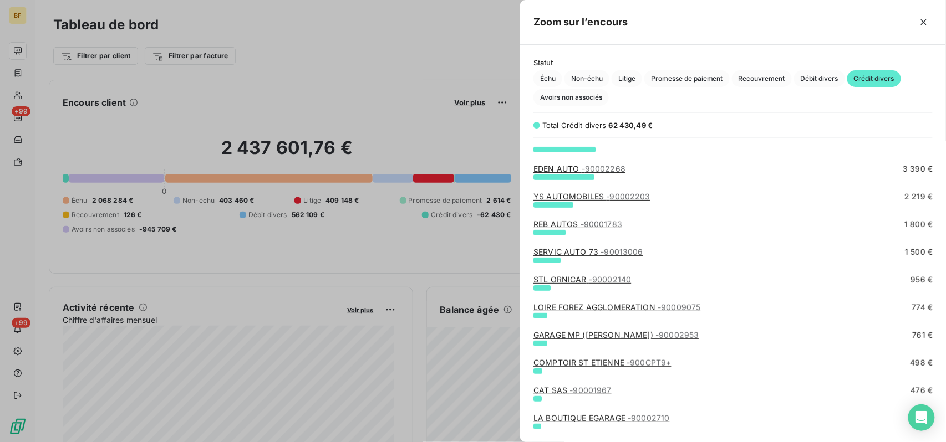
click at [82, 81] on div at bounding box center [473, 221] width 946 height 442
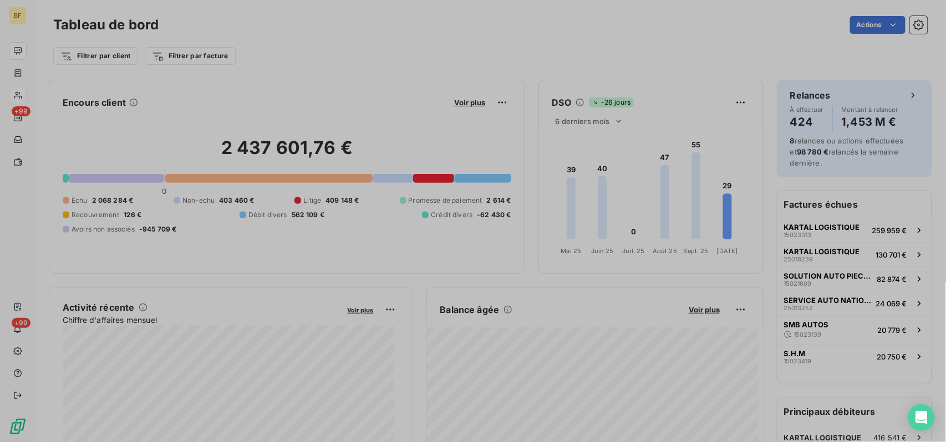
click at [24, 94] on div at bounding box center [18, 95] width 18 height 18
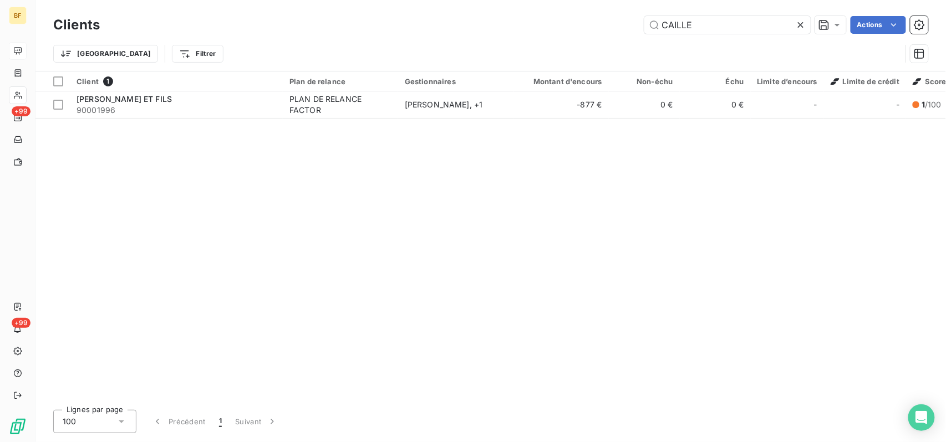
drag, startPoint x: 697, startPoint y: 23, endPoint x: 626, endPoint y: 21, distance: 71.0
click at [629, 22] on div "CAILLE Actions" at bounding box center [520, 25] width 815 height 18
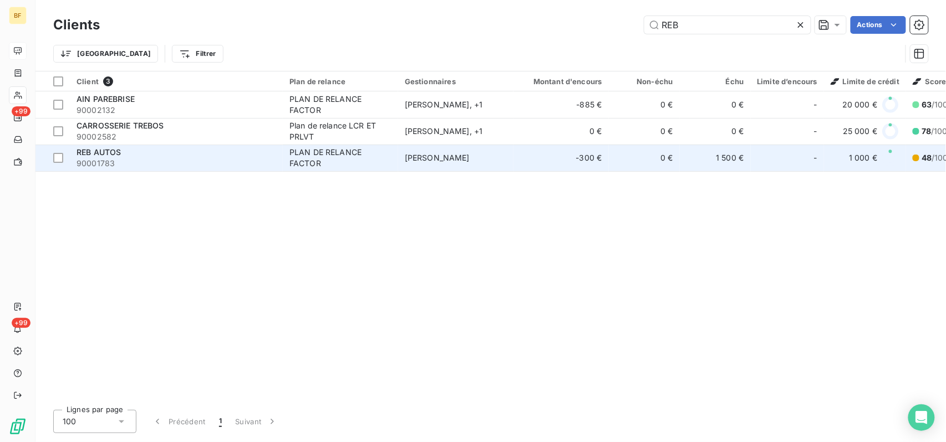
type input "REB"
click at [160, 160] on span "90001783" at bounding box center [176, 163] width 200 height 11
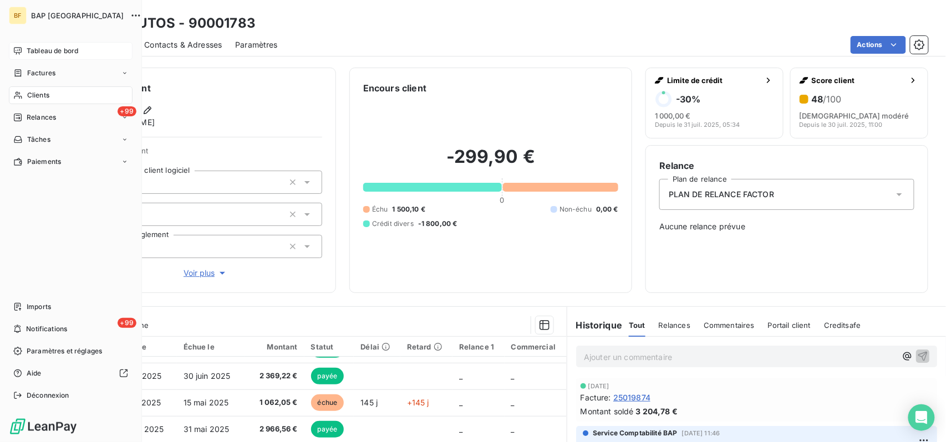
click at [51, 43] on div "Tableau de bord" at bounding box center [71, 51] width 124 height 18
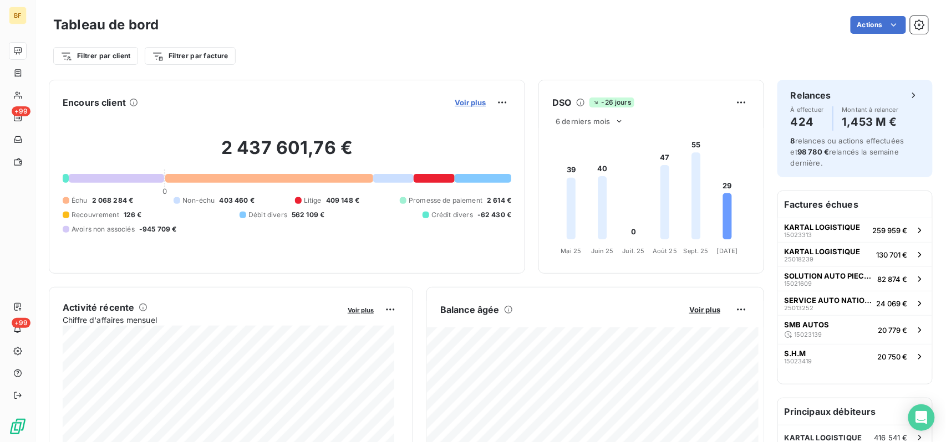
click at [455, 99] on span "Voir plus" at bounding box center [470, 102] width 31 height 9
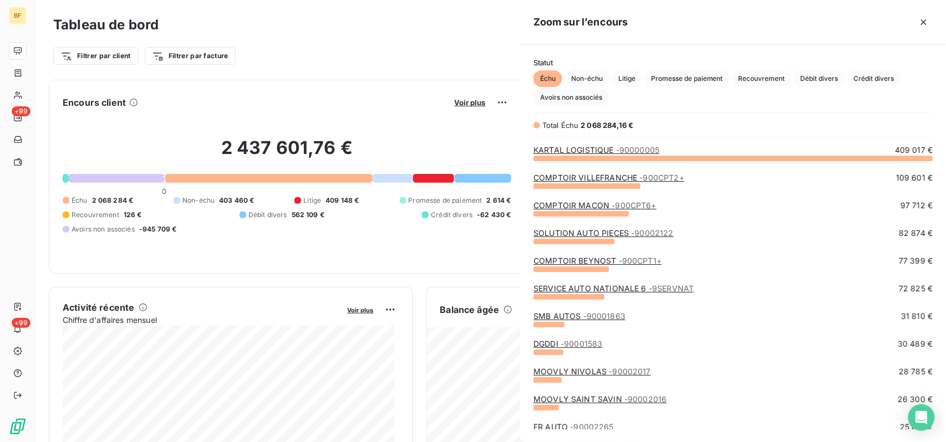
scroll to position [273, 415]
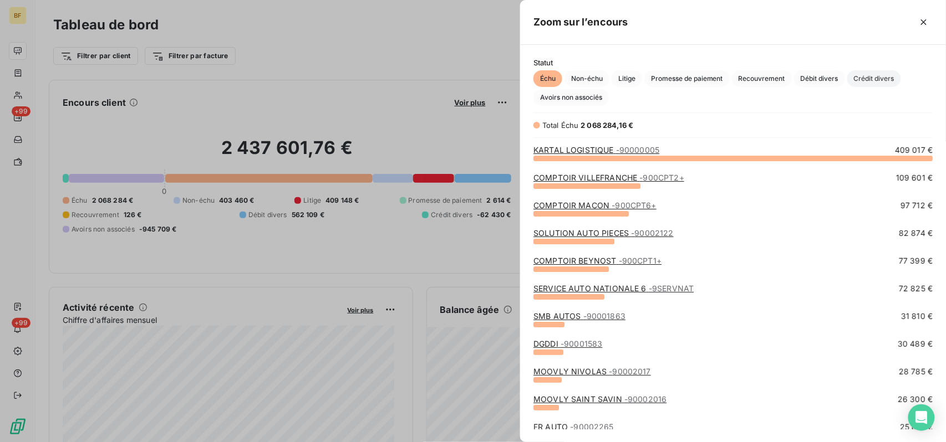
click at [709, 80] on span "Crédit divers" at bounding box center [874, 78] width 54 height 17
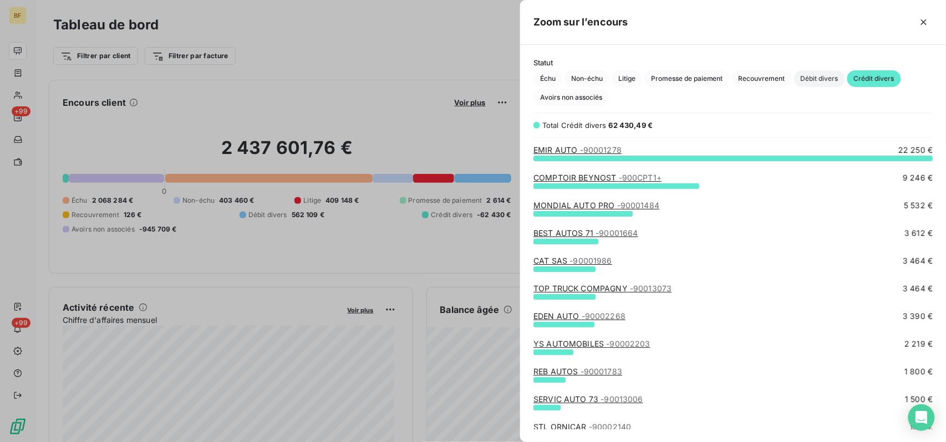
click at [709, 78] on span "Débit divers" at bounding box center [819, 78] width 51 height 17
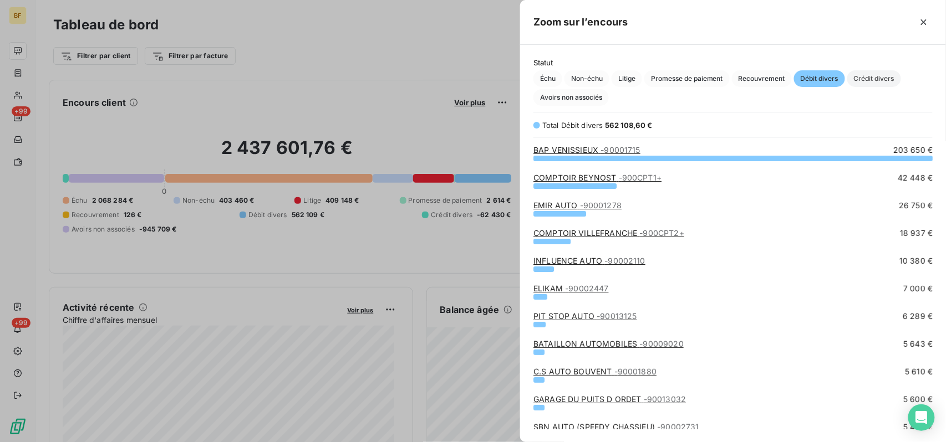
click at [709, 78] on span "Crédit divers" at bounding box center [874, 78] width 54 height 17
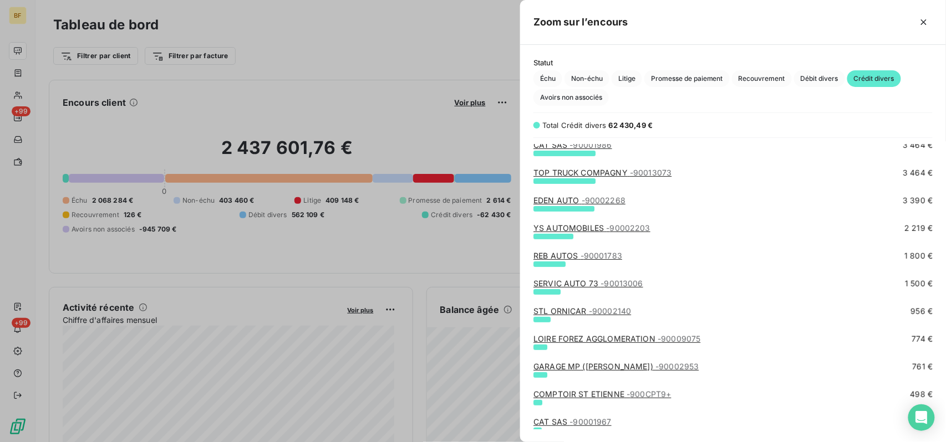
scroll to position [147, 0]
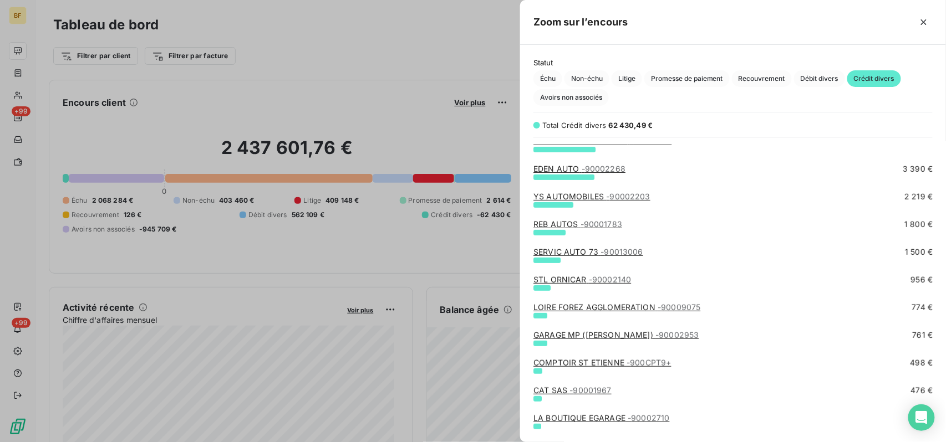
click at [591, 255] on link "SERVIC AUTO 73 - 90013006" at bounding box center [588, 251] width 110 height 9
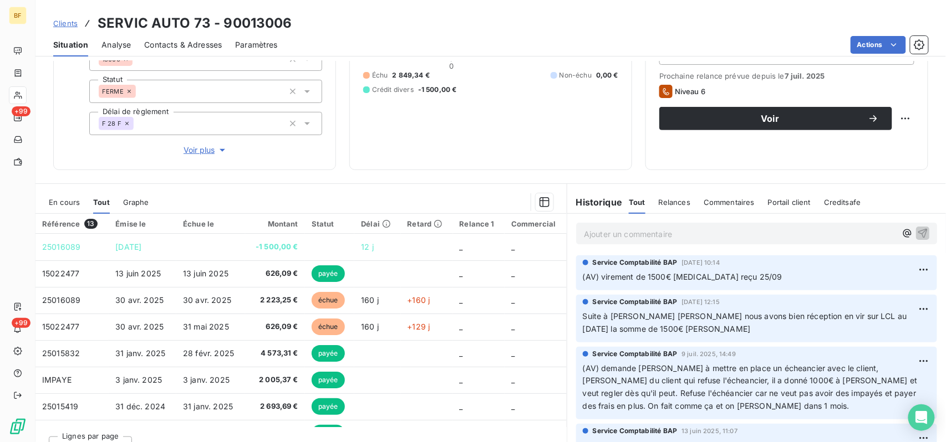
scroll to position [147, 0]
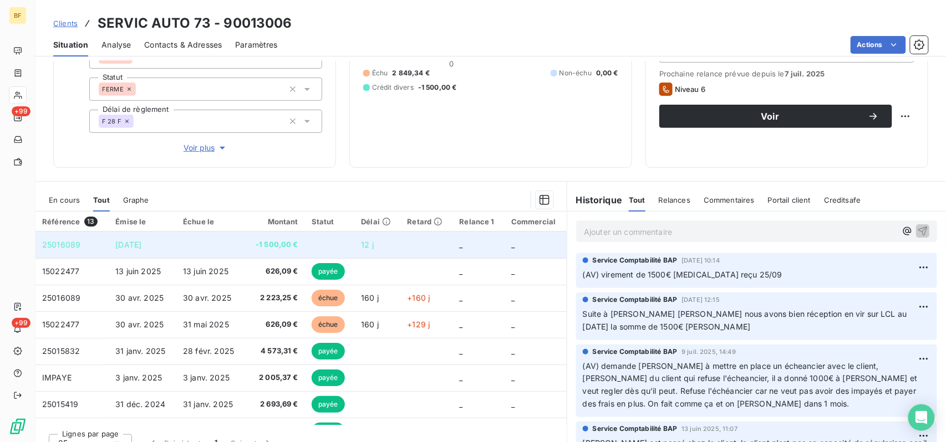
click at [351, 239] on td at bounding box center [330, 245] width 50 height 27
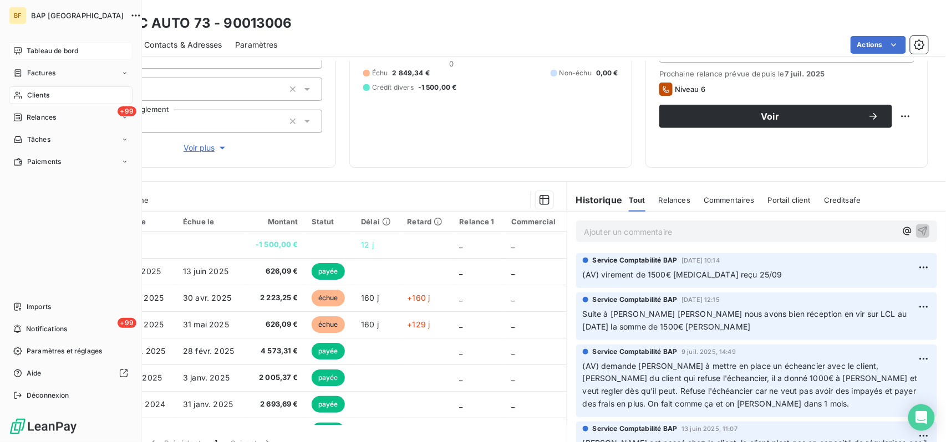
drag, startPoint x: 16, startPoint y: 47, endPoint x: 22, endPoint y: 47, distance: 6.7
click at [16, 47] on icon at bounding box center [17, 51] width 9 height 9
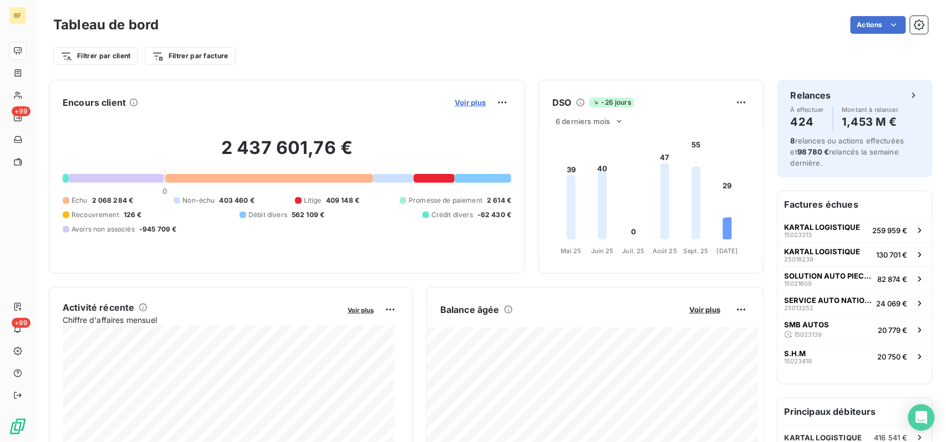
click at [464, 100] on span "Voir plus" at bounding box center [470, 102] width 31 height 9
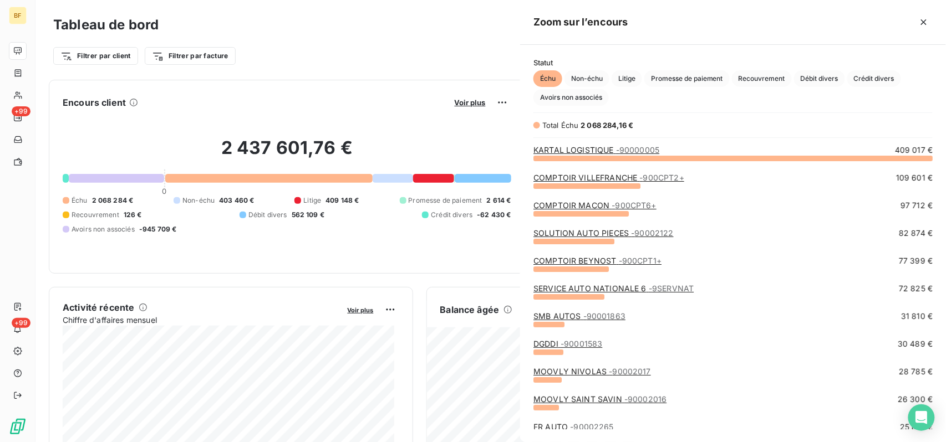
scroll to position [431, 415]
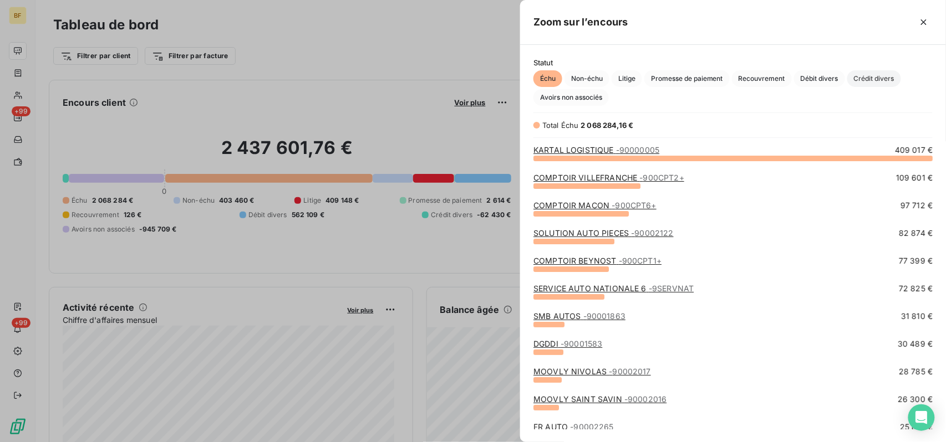
click at [709, 78] on span "Crédit divers" at bounding box center [874, 78] width 54 height 17
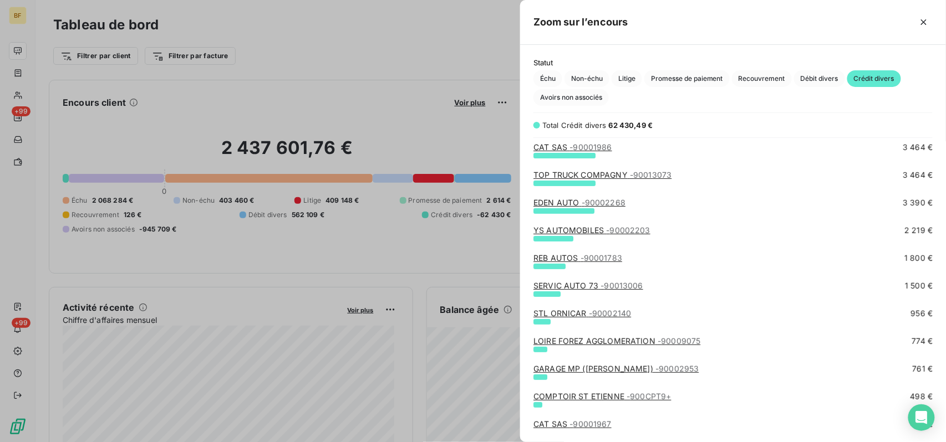
scroll to position [147, 0]
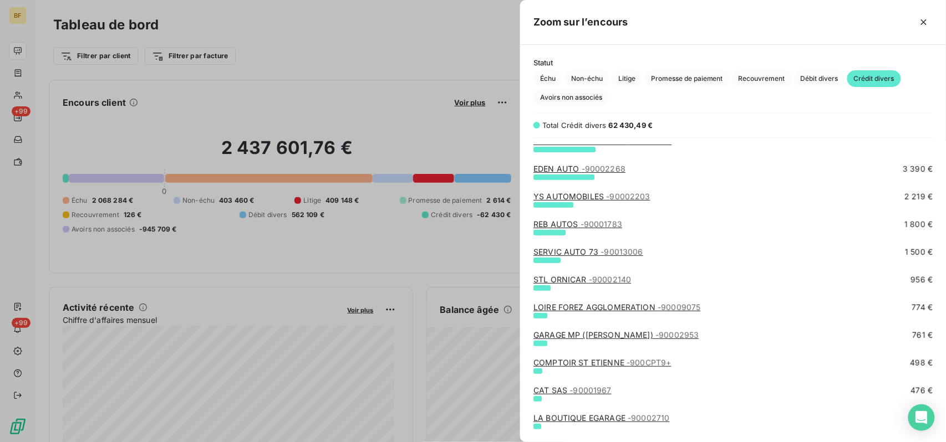
click at [583, 282] on link "STL ORNICAR - 90002140" at bounding box center [582, 279] width 98 height 9
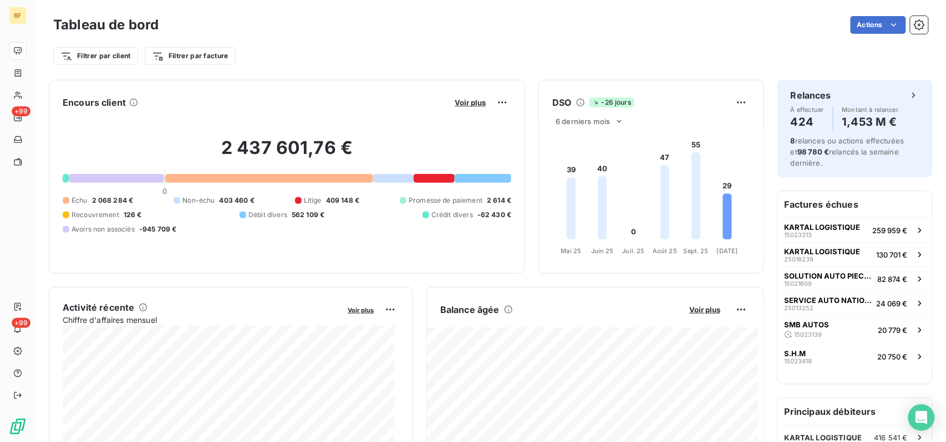
click at [463, 97] on div "Voir plus" at bounding box center [481, 103] width 60 height 18
click at [457, 98] on span "Voir plus" at bounding box center [470, 102] width 31 height 9
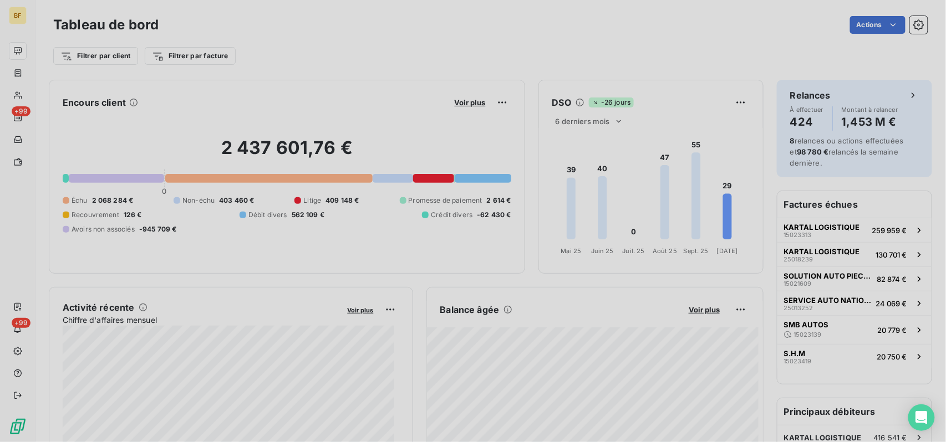
scroll to position [431, 415]
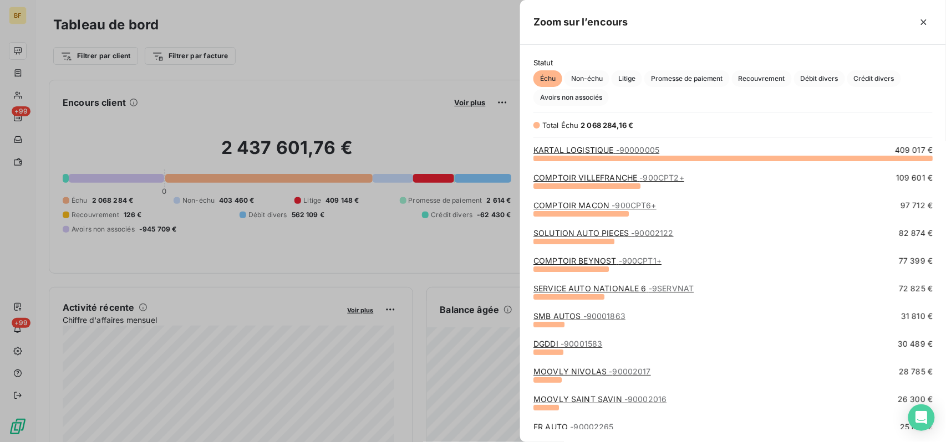
click at [709, 69] on div "Statut Échu Non-échu Litige Promesse de paiement Recouvrement Débit divers Créd…" at bounding box center [733, 82] width 426 height 48
click at [709, 74] on span "Crédit divers" at bounding box center [874, 78] width 54 height 17
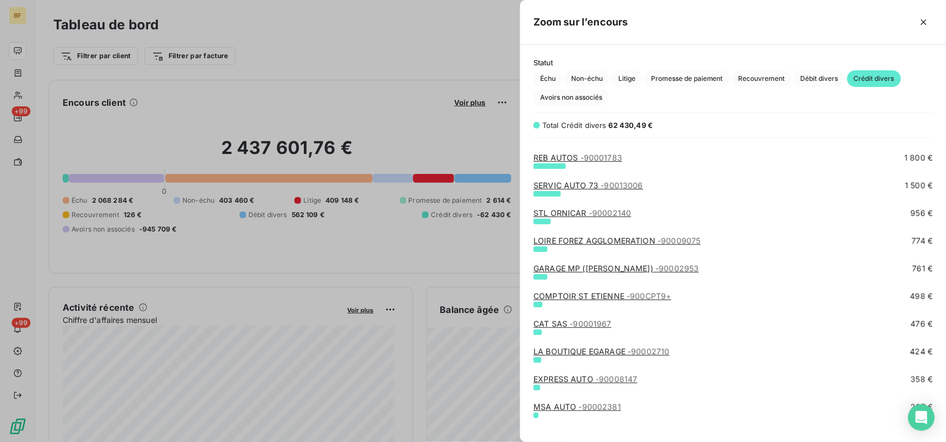
scroll to position [255, 0]
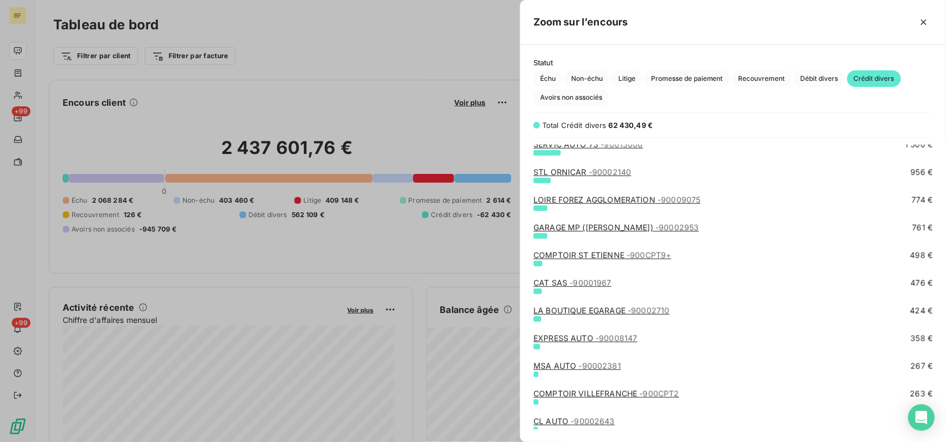
click at [613, 222] on div "LOIRE FOREZ AGGLOMERATION - 90009075 774 €" at bounding box center [732, 209] width 399 height 28
click at [615, 227] on link "GARAGE MP ([PERSON_NAME]) - 90002953" at bounding box center [615, 227] width 165 height 9
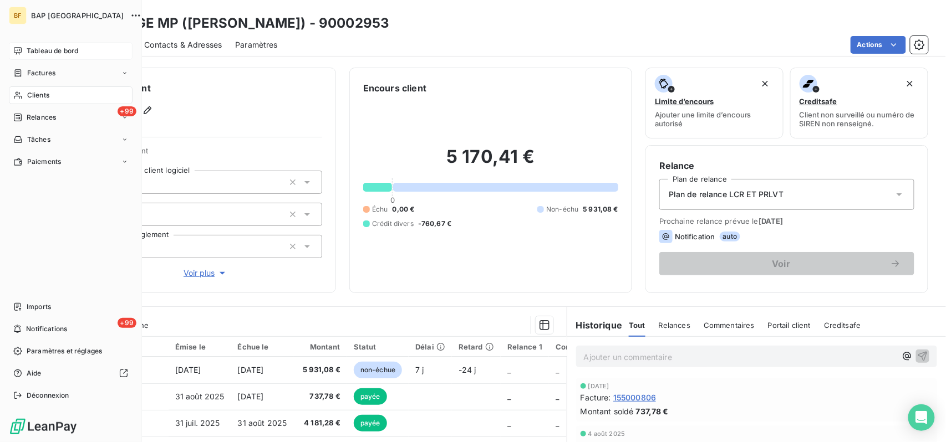
click at [44, 47] on span "Tableau de bord" at bounding box center [53, 51] width 52 height 10
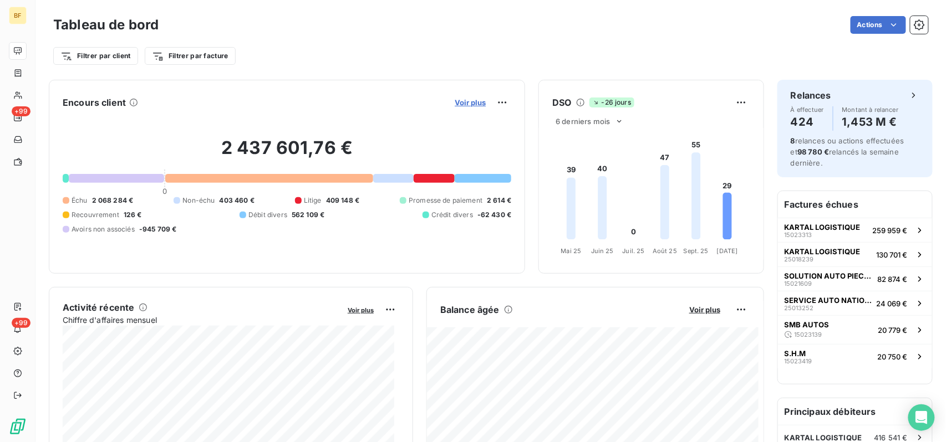
click at [462, 103] on span "Voir plus" at bounding box center [470, 102] width 31 height 9
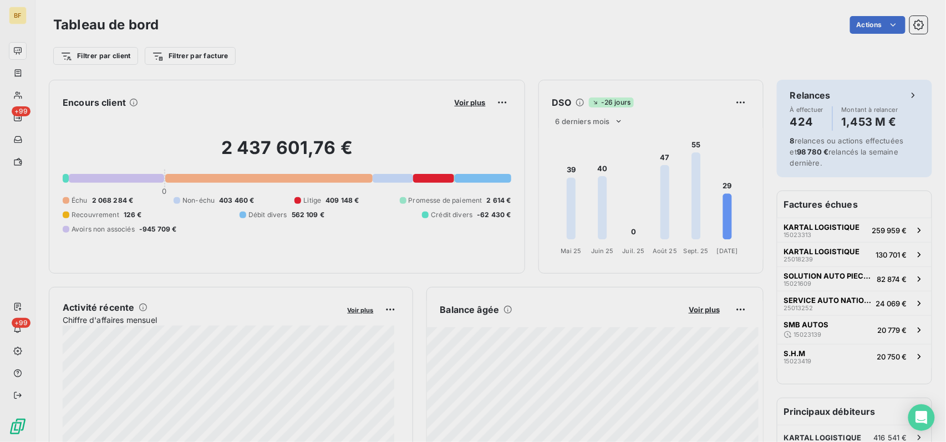
scroll to position [431, 415]
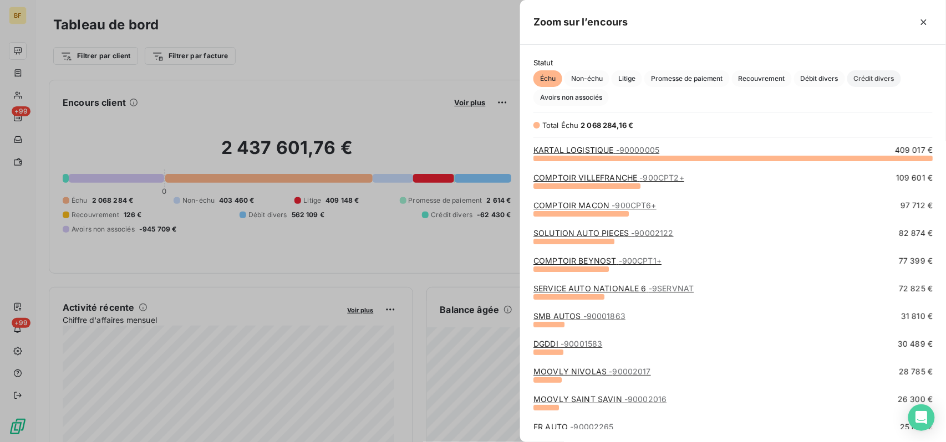
click at [709, 80] on span "Crédit divers" at bounding box center [874, 78] width 54 height 17
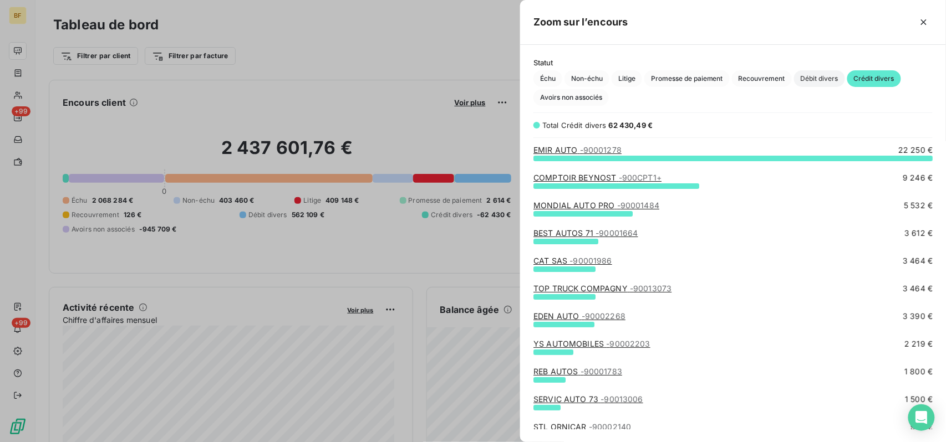
click at [709, 81] on span "Débit divers" at bounding box center [819, 78] width 51 height 17
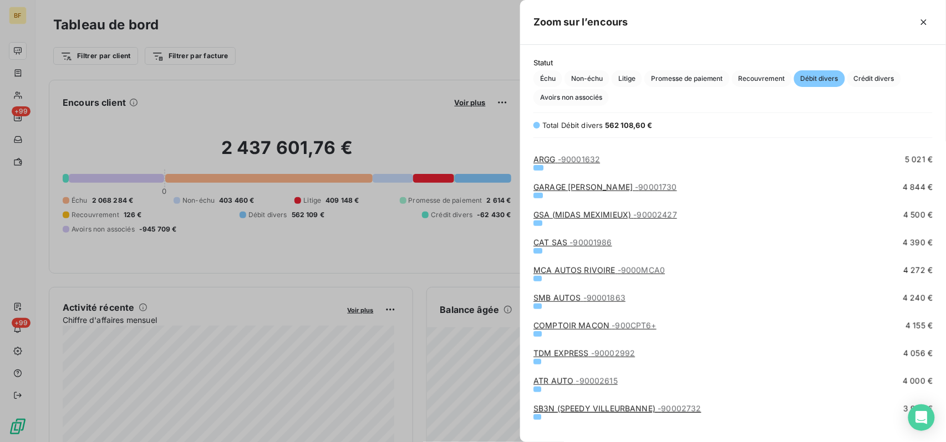
scroll to position [74, 0]
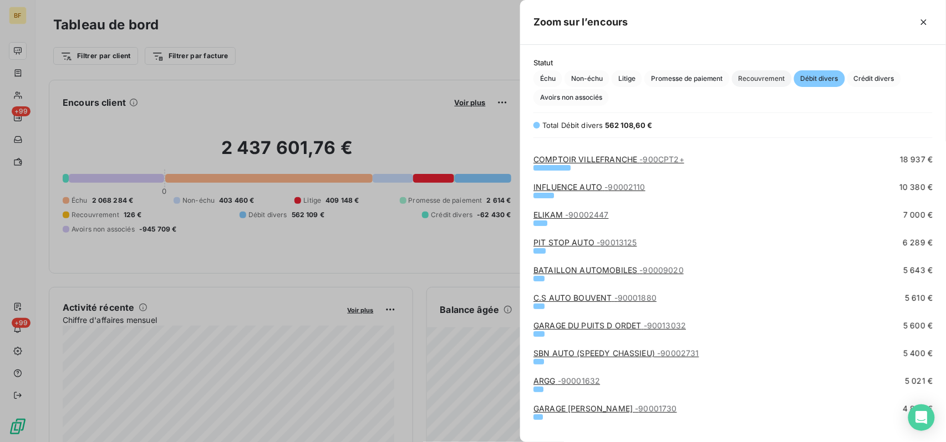
click at [709, 77] on span "Recouvrement" at bounding box center [762, 78] width 60 height 17
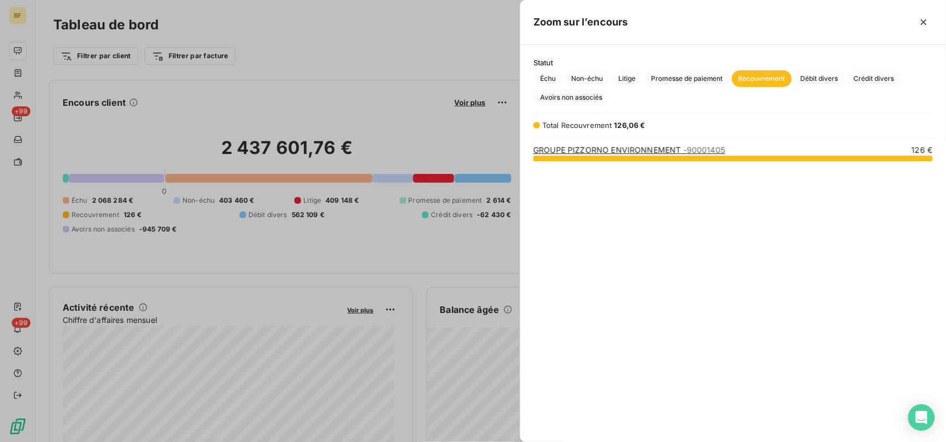
scroll to position [273, 415]
click at [648, 88] on div "Échu Non-échu Litige Promesse de paiement Recouvrement Débit divers Crédit dive…" at bounding box center [732, 87] width 399 height 35
click at [655, 77] on span "Promesse de paiement" at bounding box center [686, 78] width 85 height 17
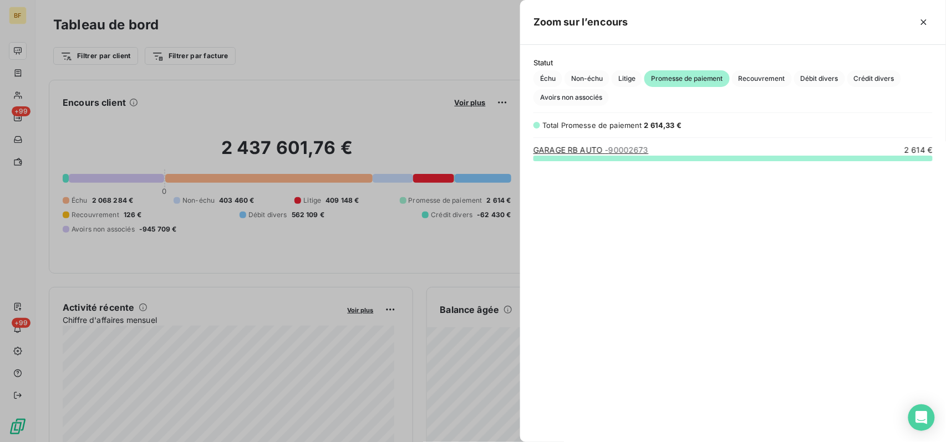
click at [638, 71] on span "Litige" at bounding box center [626, 78] width 30 height 17
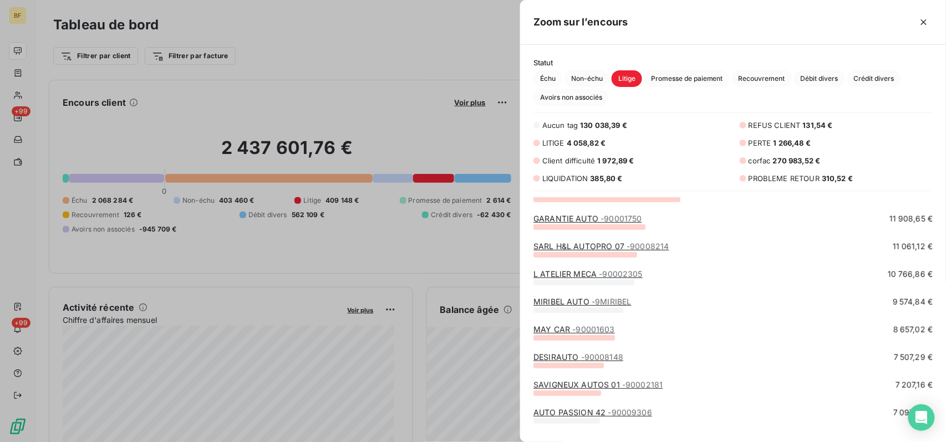
scroll to position [0, 0]
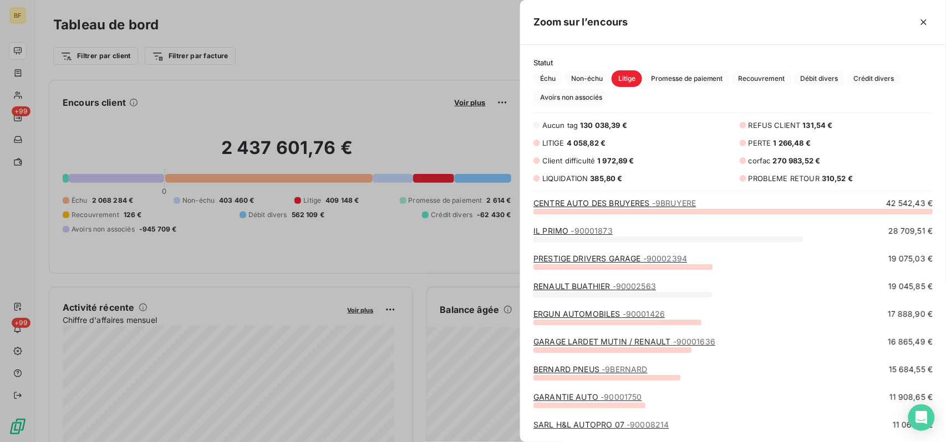
click at [541, 200] on link "CENTRE AUTO DES BRUYERES - 9BRUYERE" at bounding box center [614, 202] width 162 height 9
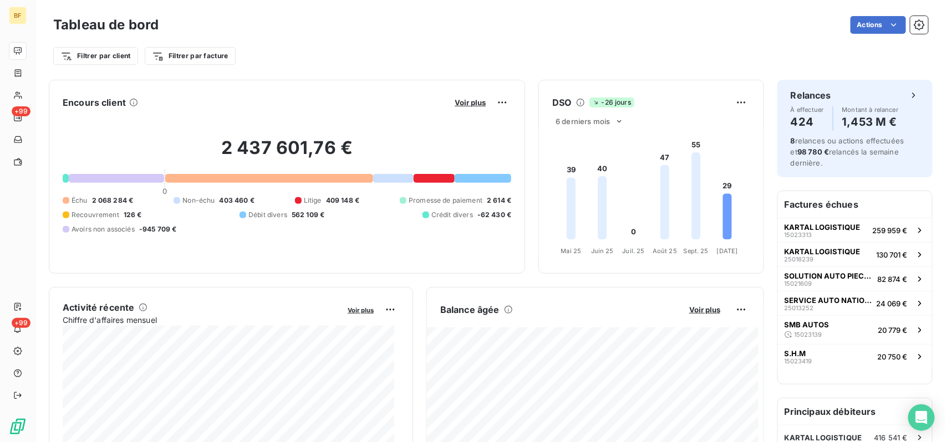
click at [465, 98] on div "Voir plus" at bounding box center [481, 103] width 60 height 18
click at [462, 100] on span "Voir plus" at bounding box center [470, 102] width 31 height 9
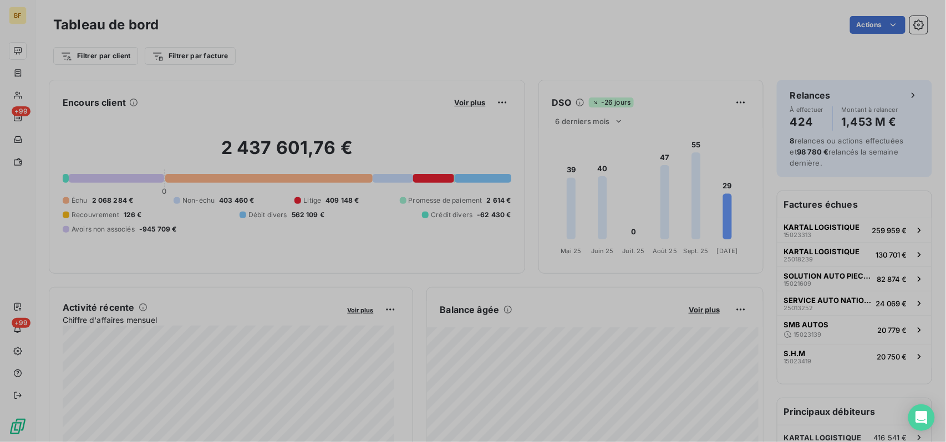
scroll to position [12, 11]
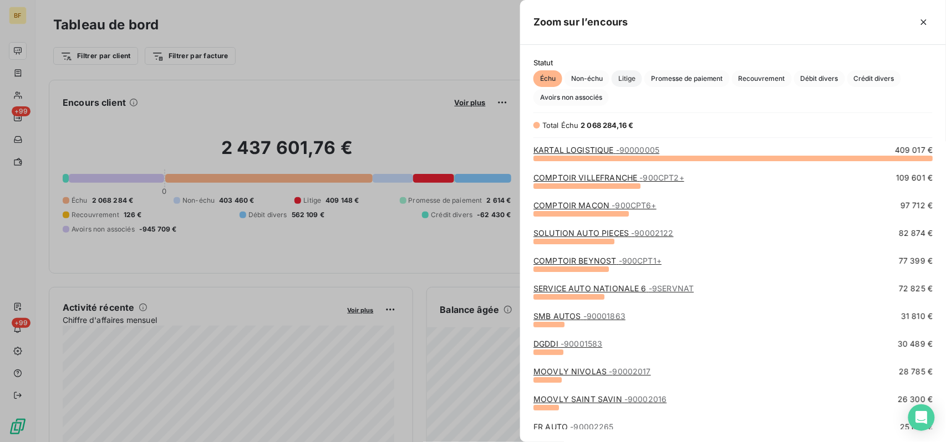
click at [631, 83] on span "Litige" at bounding box center [626, 78] width 30 height 17
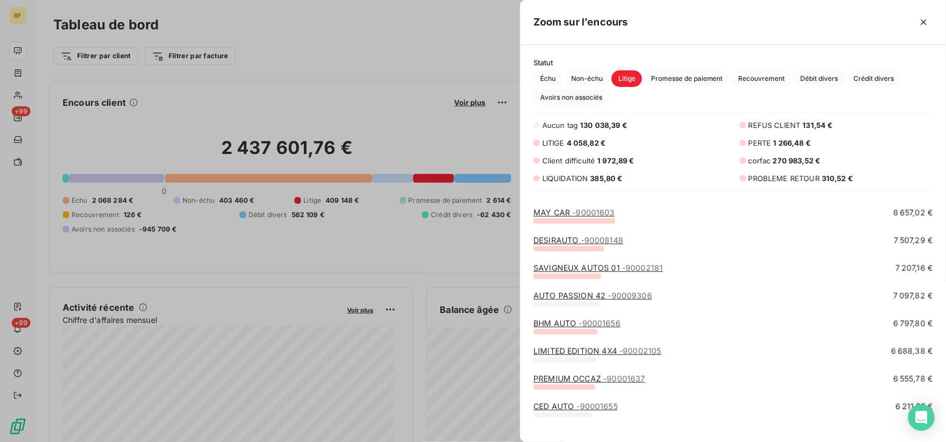
scroll to position [369, 0]
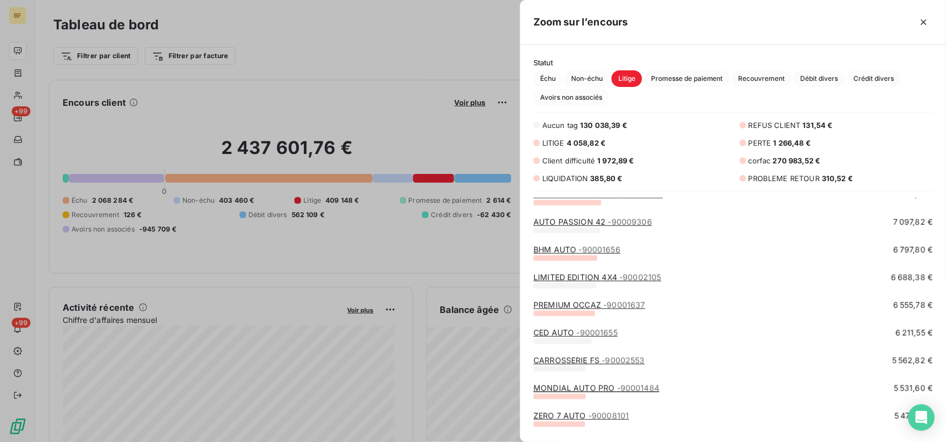
click at [606, 330] on span "- 90001655" at bounding box center [596, 332] width 41 height 9
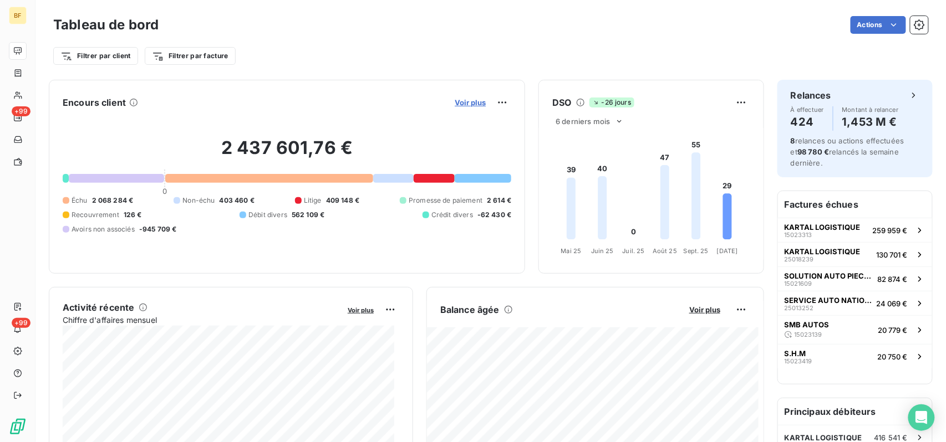
click at [457, 100] on span "Voir plus" at bounding box center [470, 102] width 31 height 9
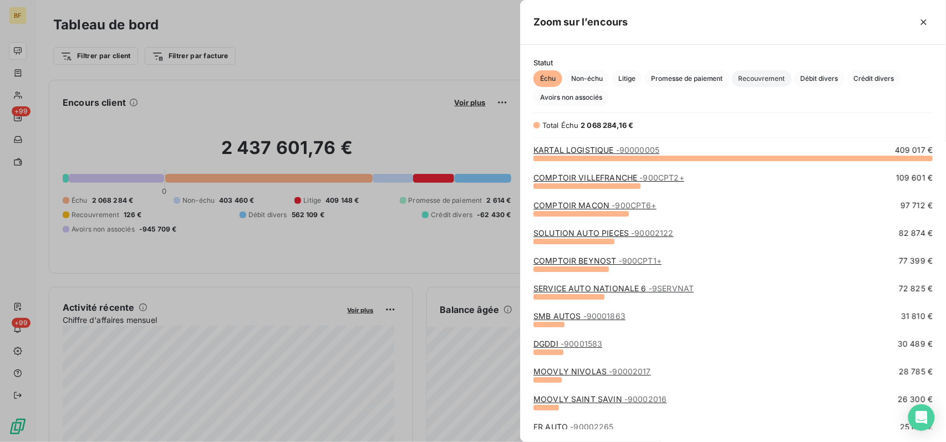
scroll to position [12, 11]
click at [620, 80] on span "Litige" at bounding box center [626, 78] width 30 height 17
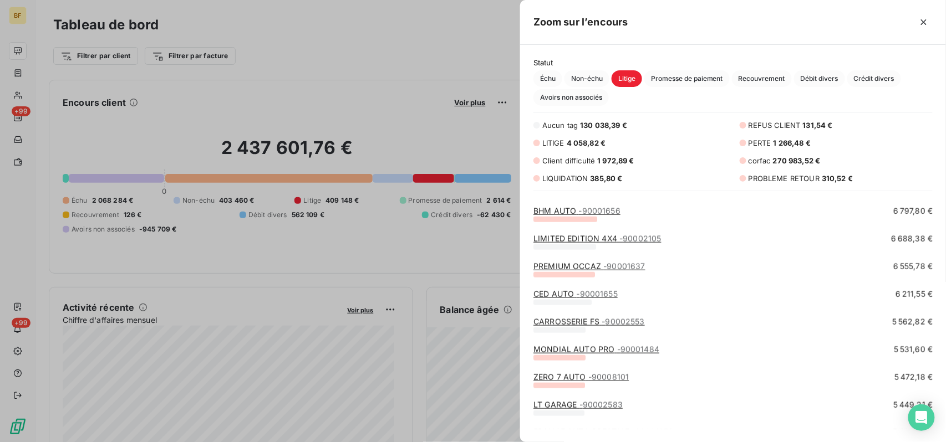
scroll to position [443, 0]
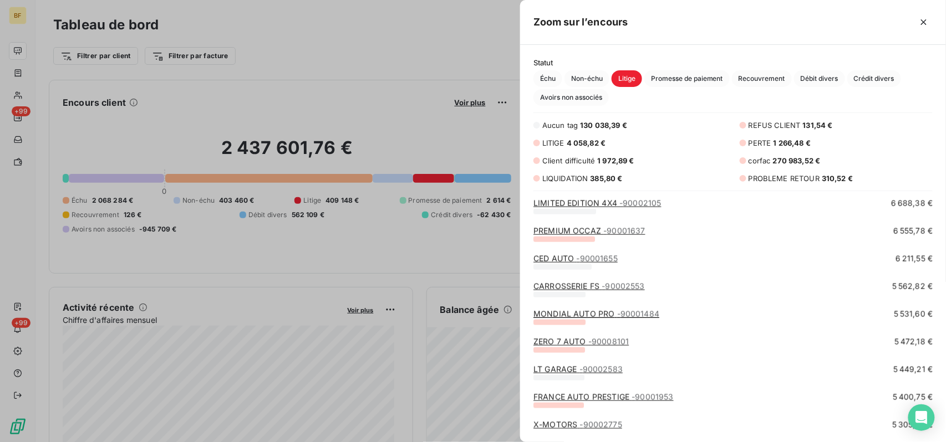
click at [599, 331] on span "- 90008101" at bounding box center [608, 341] width 40 height 9
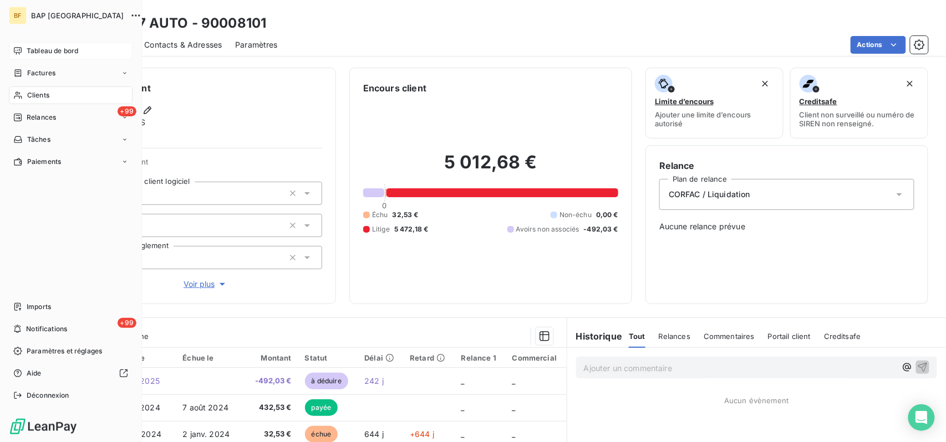
click at [30, 49] on span "Tableau de bord" at bounding box center [53, 51] width 52 height 10
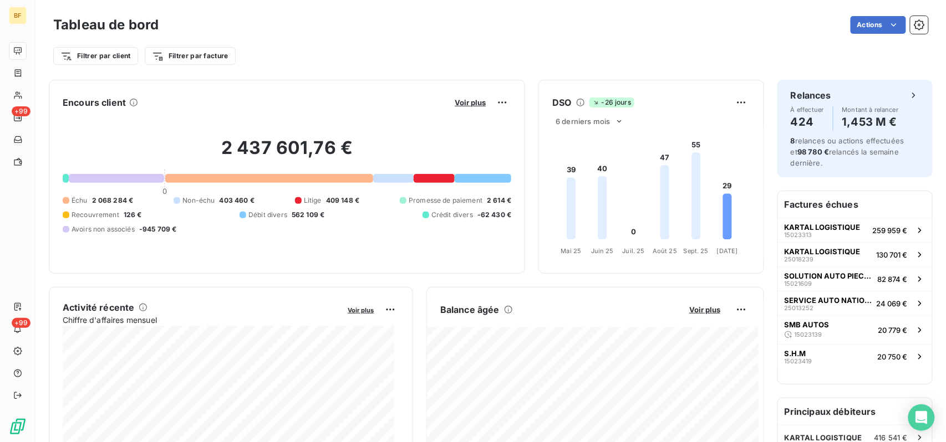
click at [709, 58] on div "Filtrer par client Filtrer par facture" at bounding box center [490, 55] width 875 height 21
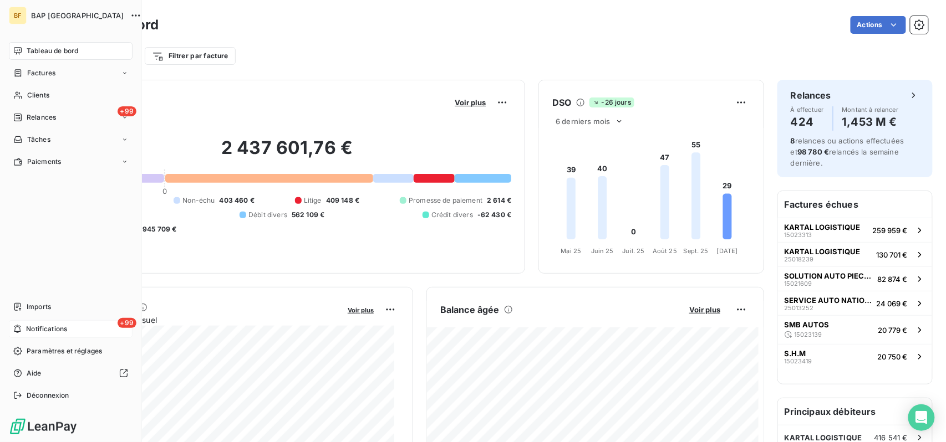
click at [56, 321] on div "+99 Notifications" at bounding box center [71, 329] width 124 height 18
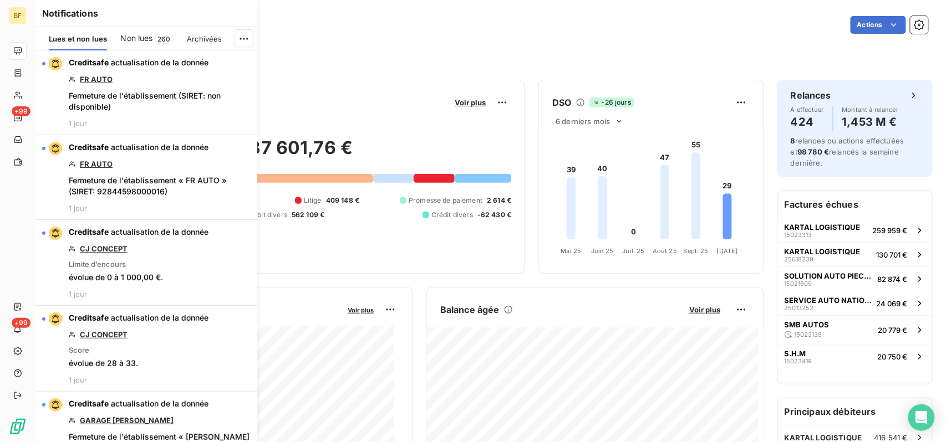
click at [339, 63] on div "Filtrer par client Filtrer par facture" at bounding box center [490, 55] width 875 height 21
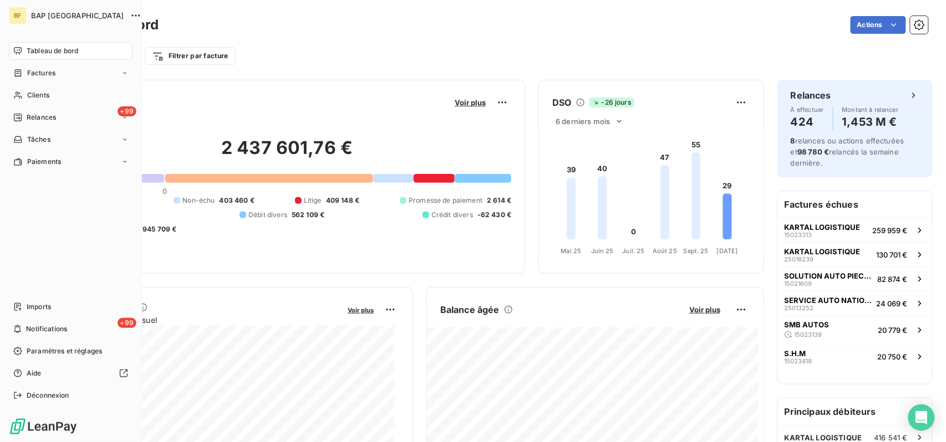
click at [64, 42] on div "Tableau de bord" at bounding box center [71, 51] width 124 height 18
click at [69, 324] on div "+99 Notifications" at bounding box center [71, 329] width 124 height 18
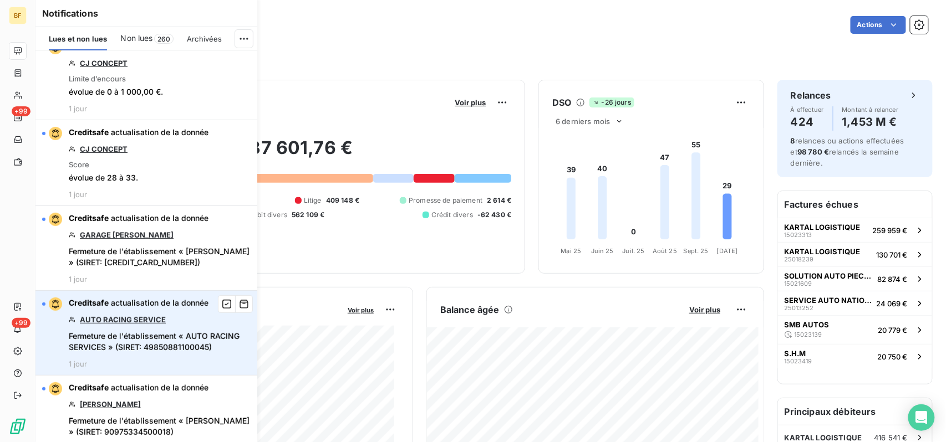
scroll to position [222, 0]
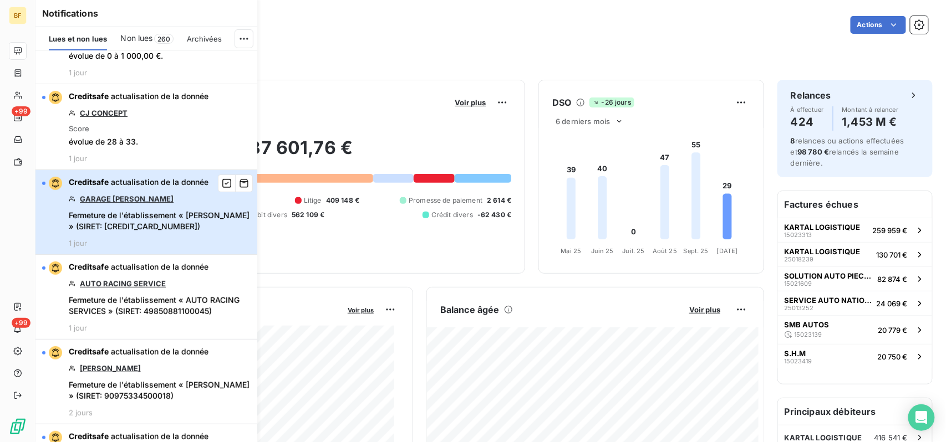
click at [153, 204] on div "Creditsafe actualisation de la donnée GARAGE [PERSON_NAME] de l'établissement «…" at bounding box center [160, 212] width 182 height 71
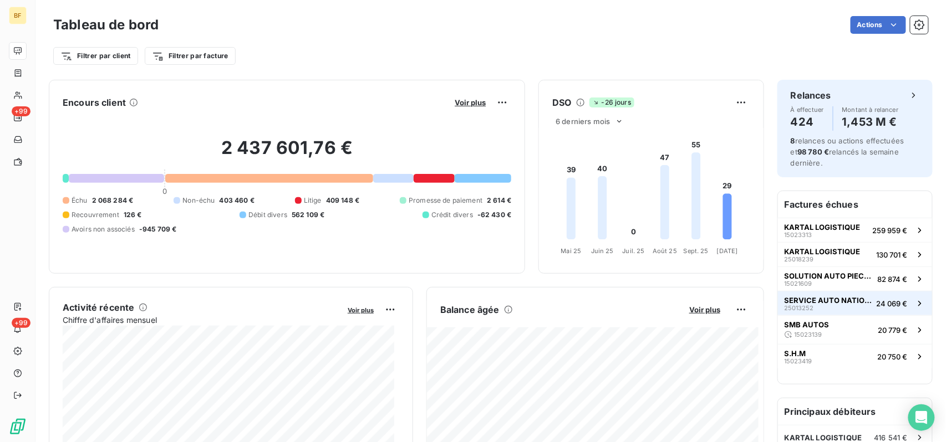
click at [709, 306] on span "24 069 €" at bounding box center [891, 303] width 31 height 9
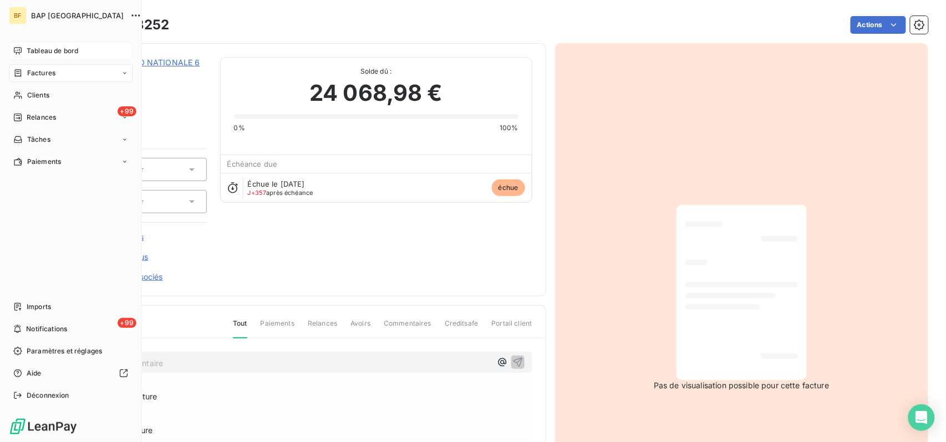
click at [47, 47] on span "Tableau de bord" at bounding box center [53, 51] width 52 height 10
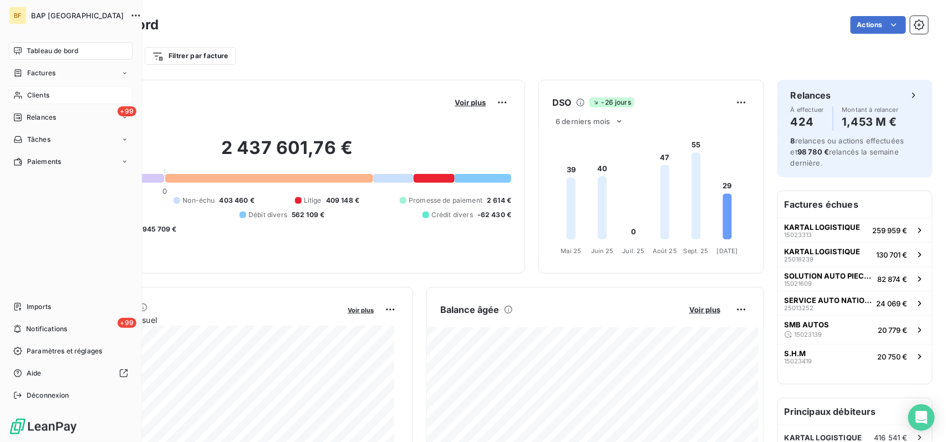
click at [29, 92] on span "Clients" at bounding box center [38, 95] width 22 height 10
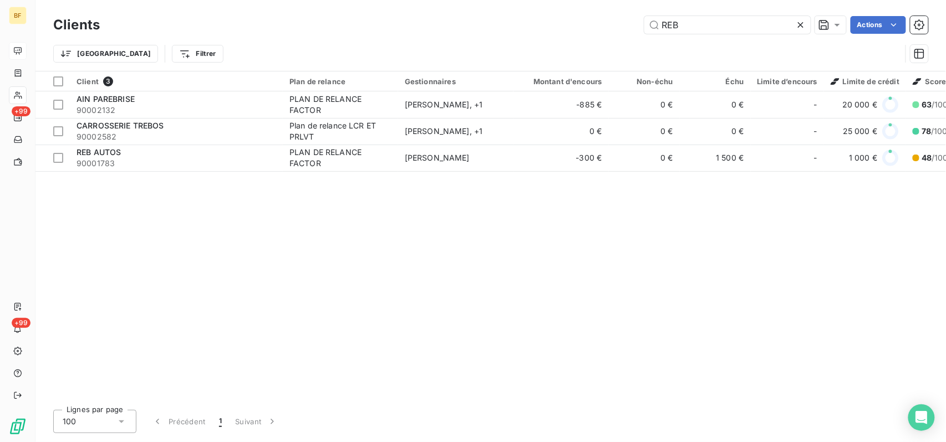
drag, startPoint x: 704, startPoint y: 24, endPoint x: 585, endPoint y: 16, distance: 119.4
click at [585, 16] on div "REB Actions" at bounding box center [520, 25] width 815 height 18
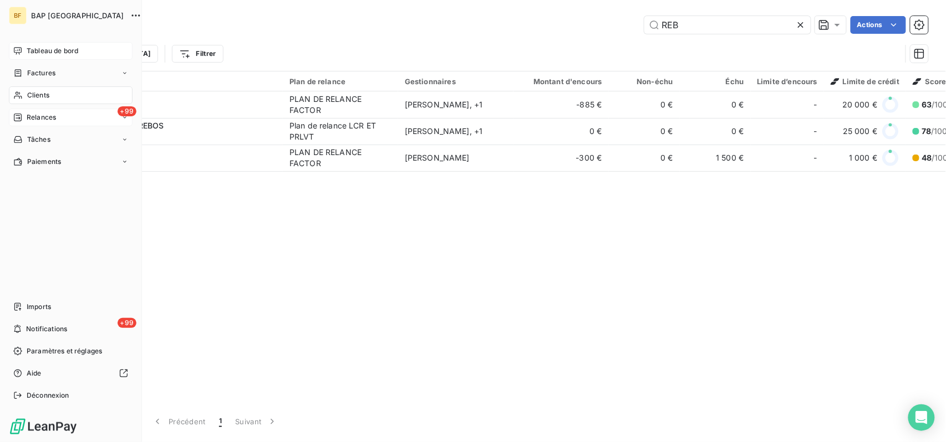
click at [37, 110] on div "+99 Relances" at bounding box center [71, 118] width 124 height 18
click at [51, 115] on span "Relances" at bounding box center [41, 118] width 29 height 10
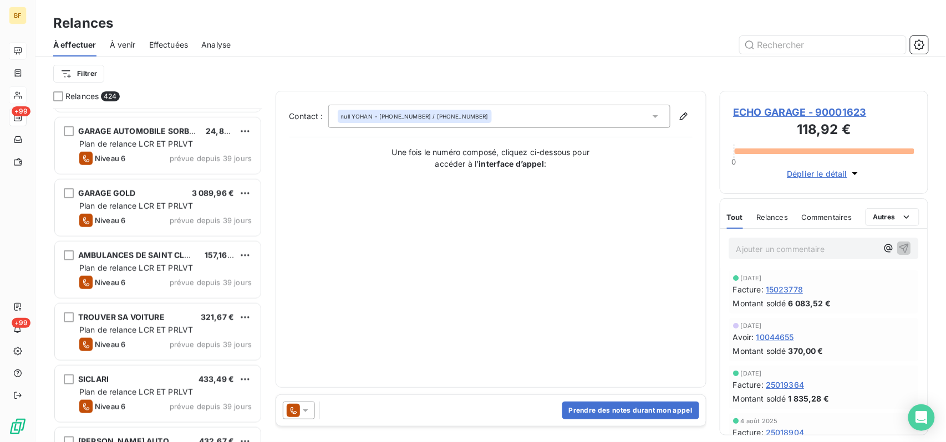
scroll to position [13157, 0]
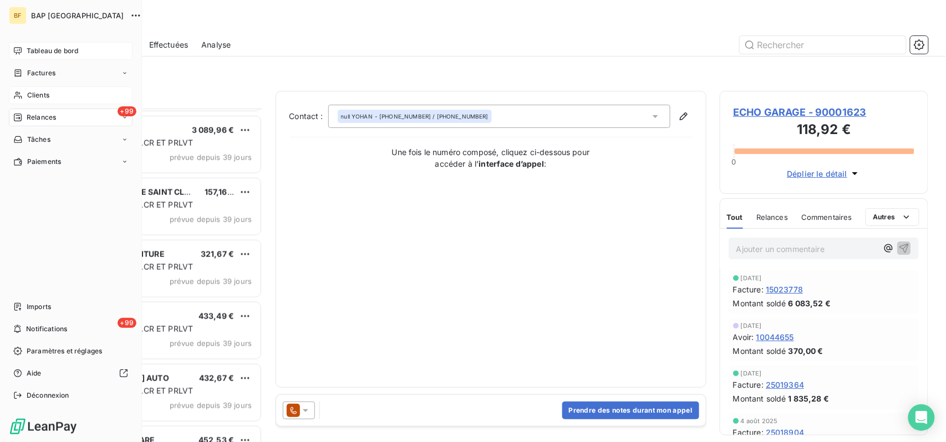
click at [32, 42] on div "Tableau de bord" at bounding box center [71, 51] width 124 height 18
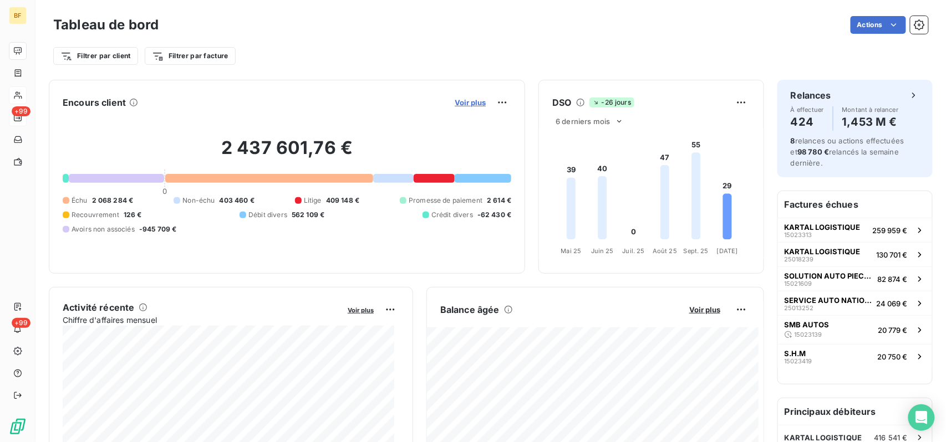
click at [458, 100] on span "Voir plus" at bounding box center [470, 102] width 31 height 9
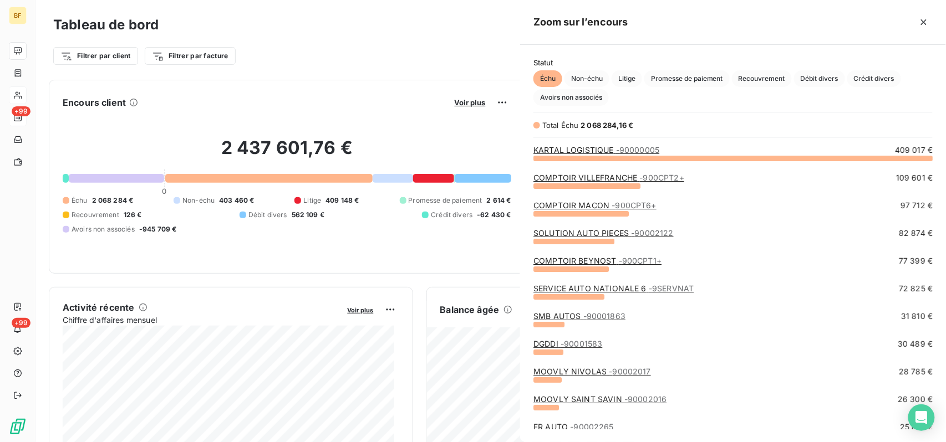
scroll to position [12, 11]
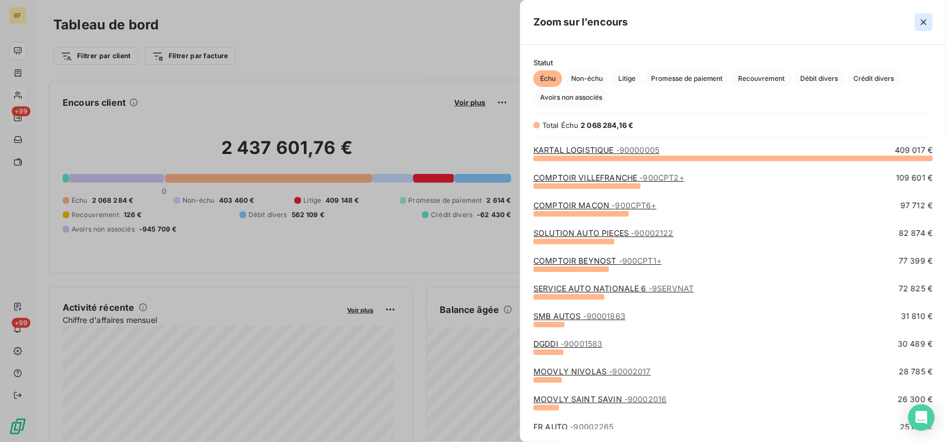
click at [709, 21] on button "button" at bounding box center [924, 22] width 18 height 18
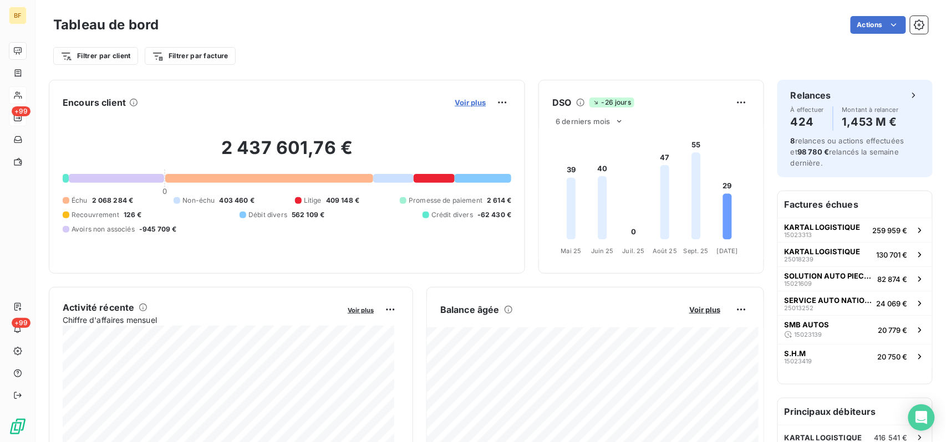
click at [459, 105] on span "Voir plus" at bounding box center [470, 102] width 31 height 9
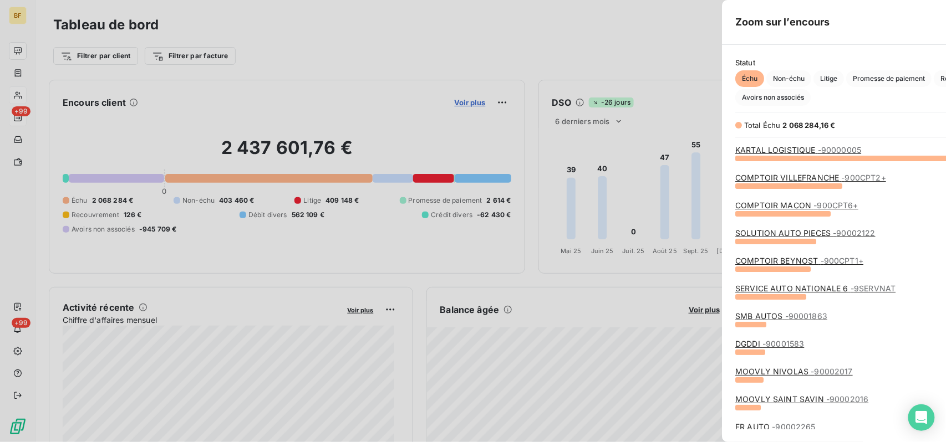
scroll to position [431, 415]
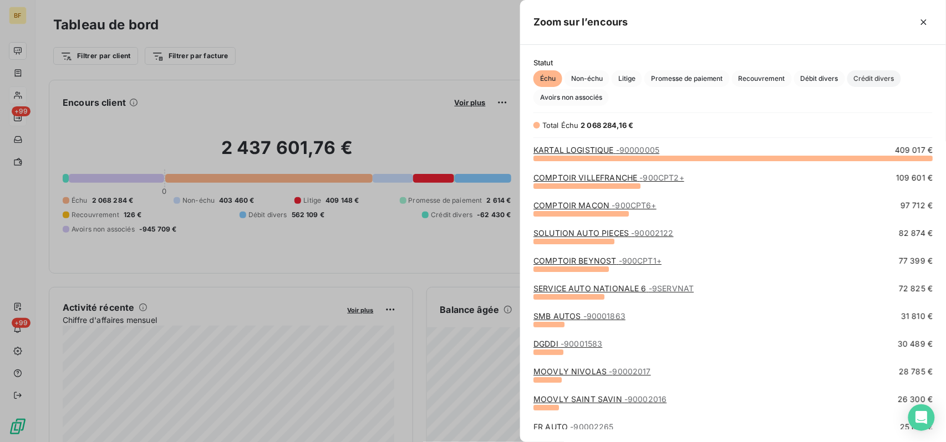
click at [709, 81] on span "Crédit divers" at bounding box center [874, 78] width 54 height 17
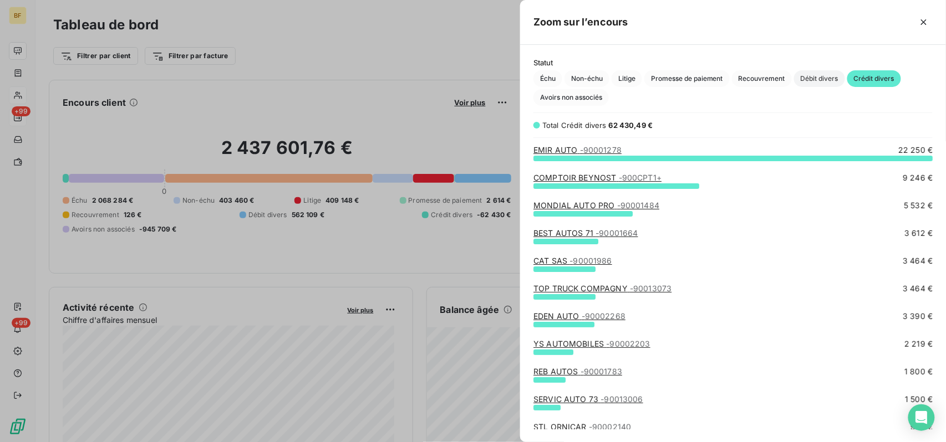
scroll to position [273, 415]
click at [605, 100] on span "Avoirs non associés" at bounding box center [570, 97] width 75 height 17
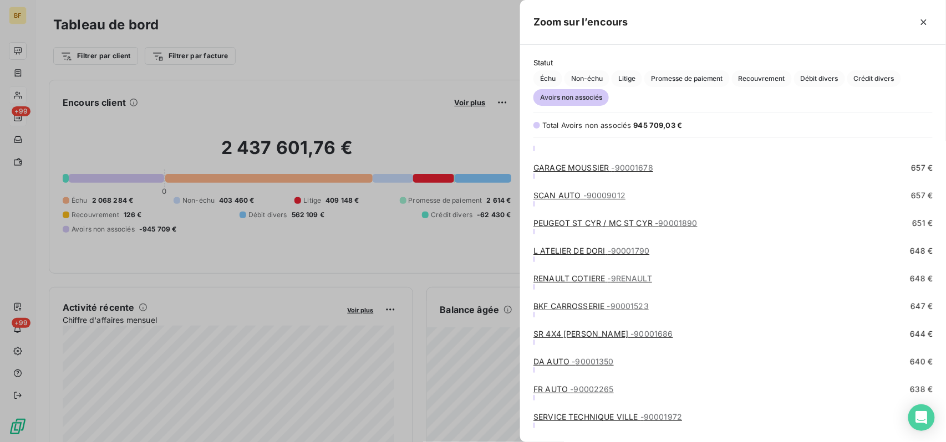
scroll to position [4360, 0]
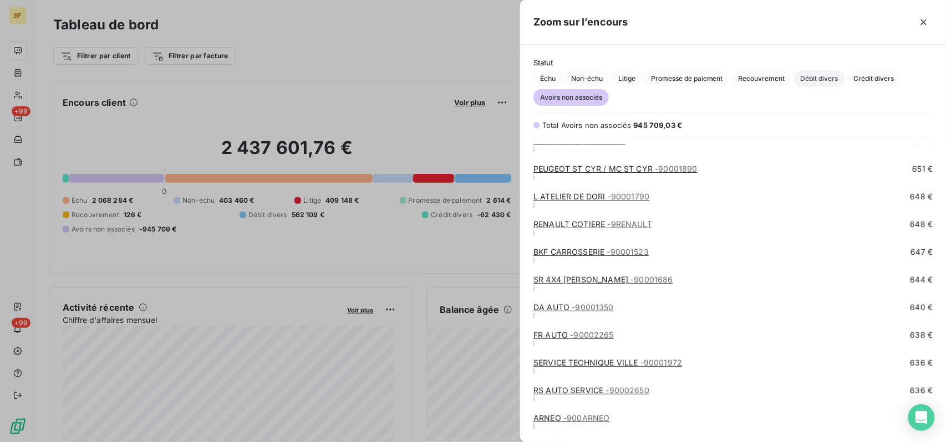
click at [709, 82] on span "Débit divers" at bounding box center [819, 78] width 51 height 17
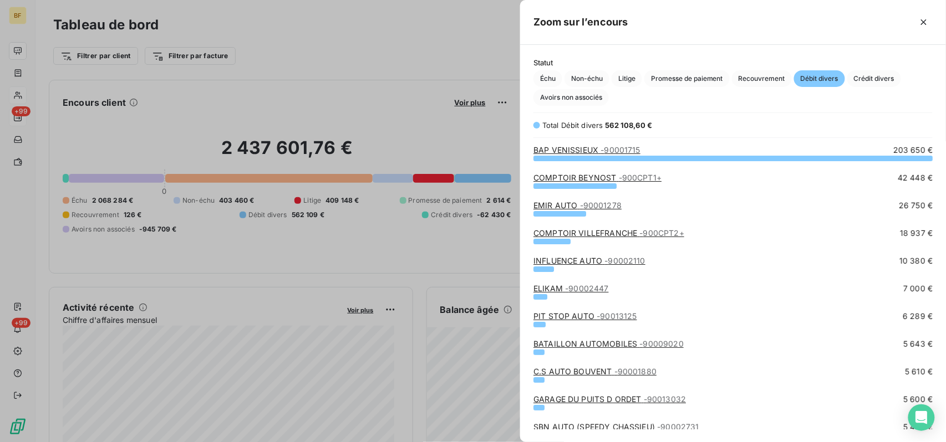
scroll to position [273, 415]
click at [417, 42] on div at bounding box center [473, 221] width 946 height 442
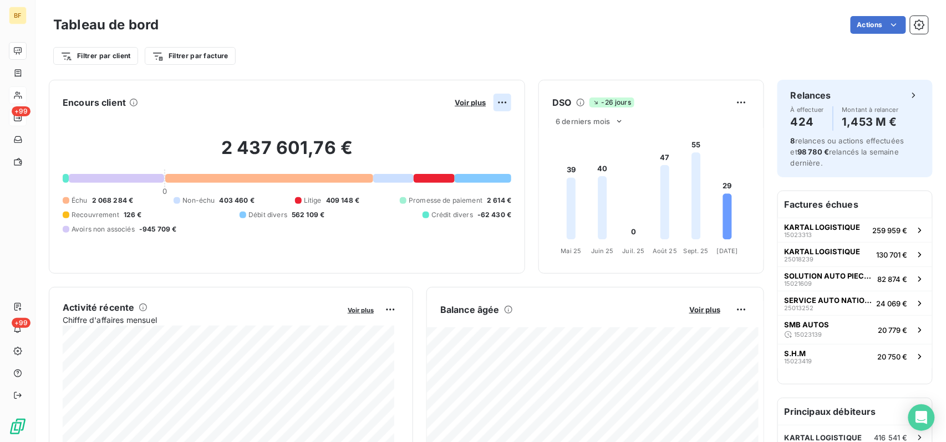
click at [499, 102] on html "BF +99 +99 Tableau de bord Actions Filtrer par client Filtrer par facture Encou…" at bounding box center [473, 221] width 946 height 442
click at [133, 98] on html "BF +99 +99 Tableau de bord Actions Filtrer par client Filtrer par facture Encou…" at bounding box center [473, 221] width 946 height 442
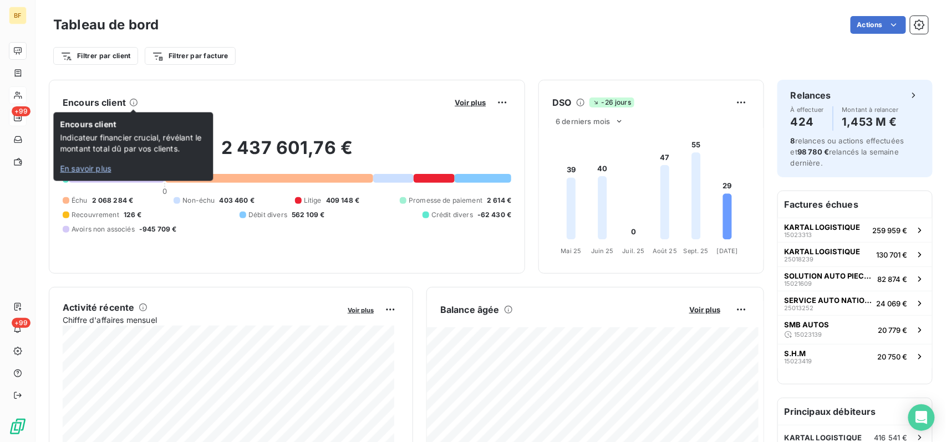
click at [87, 170] on span "En savoir plus" at bounding box center [85, 168] width 51 height 9
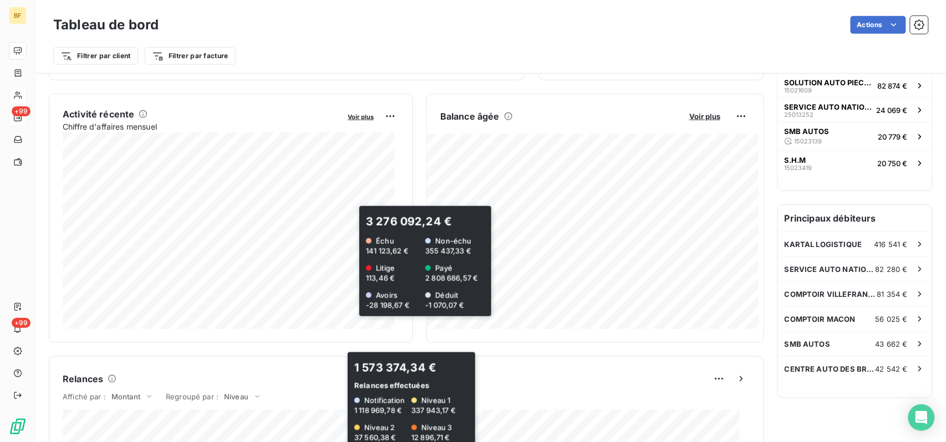
scroll to position [0, 0]
